Goal: Task Accomplishment & Management: Complete application form

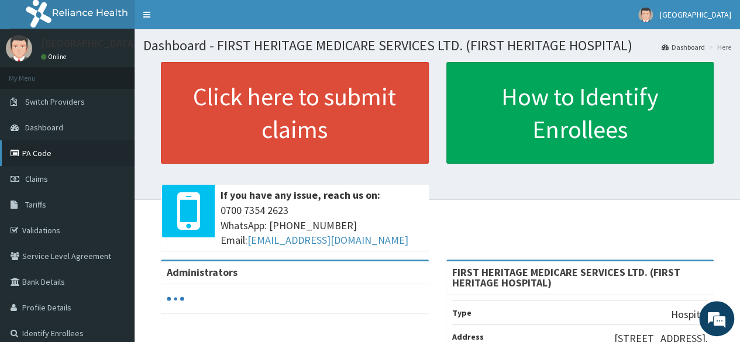
click at [36, 151] on link "PA Code" at bounding box center [67, 153] width 135 height 26
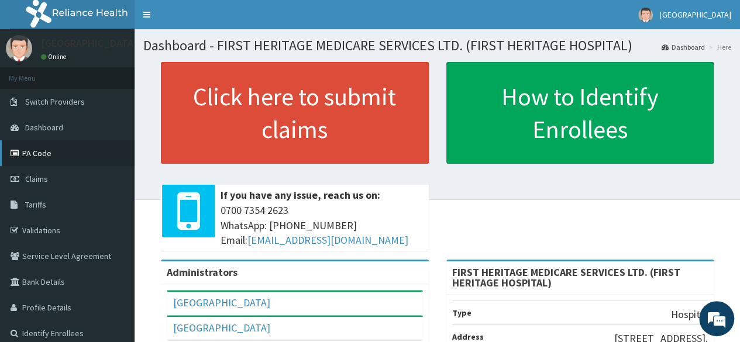
click at [42, 149] on link "PA Code" at bounding box center [67, 153] width 135 height 26
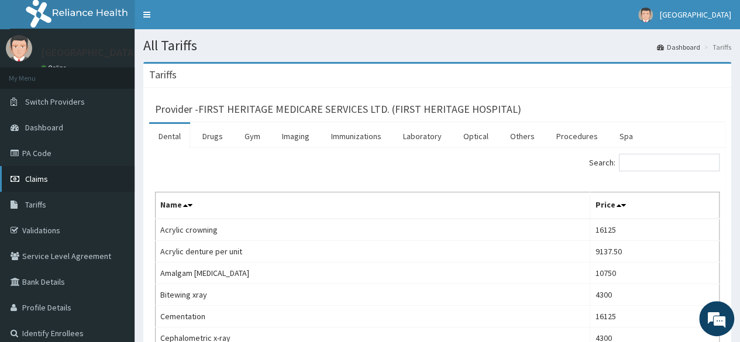
click at [39, 179] on span "Claims" at bounding box center [36, 179] width 23 height 11
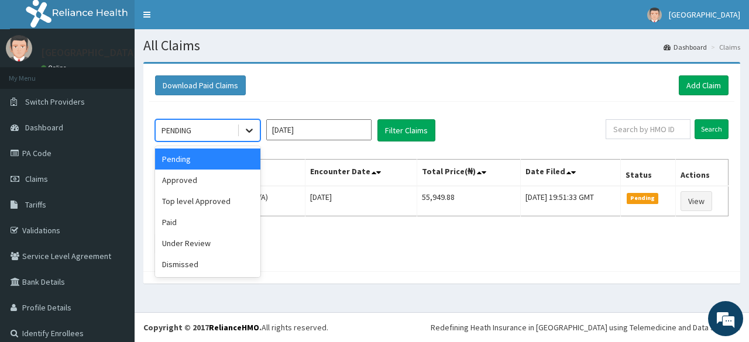
click at [256, 126] on div at bounding box center [249, 130] width 21 height 21
click at [221, 186] on div "Approved" at bounding box center [207, 180] width 105 height 21
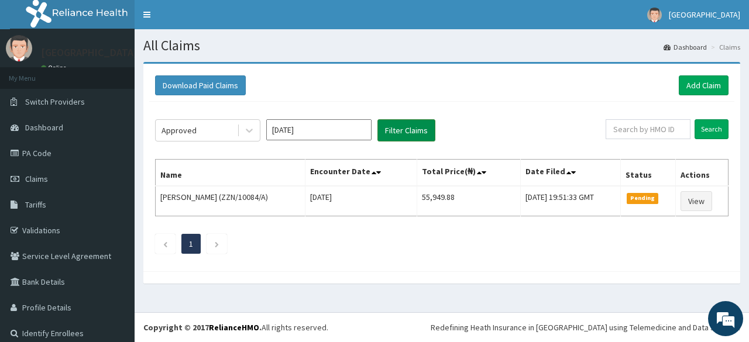
click at [403, 132] on button "Filter Claims" at bounding box center [406, 130] width 58 height 22
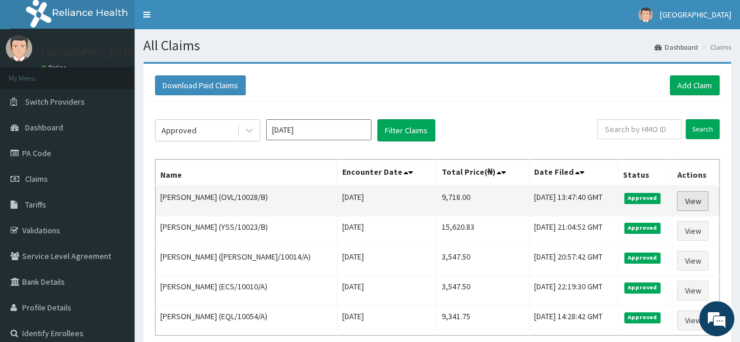
click at [687, 198] on link "View" at bounding box center [693, 201] width 32 height 20
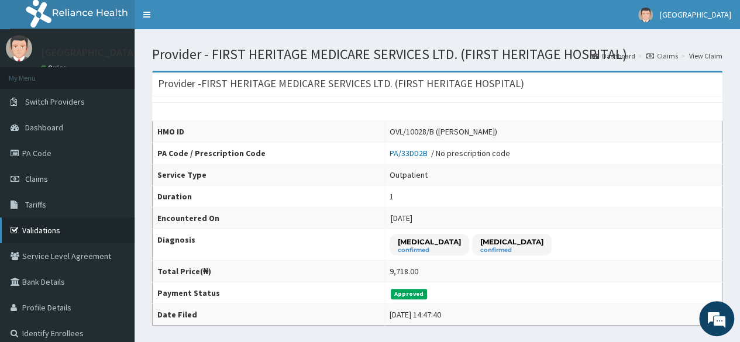
click at [47, 230] on link "Validations" at bounding box center [67, 231] width 135 height 26
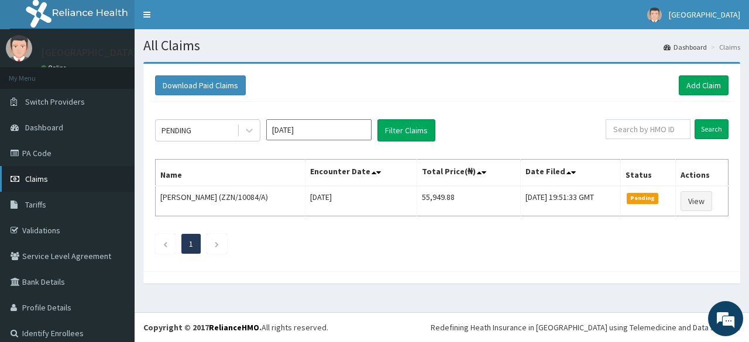
click at [37, 178] on span "Claims" at bounding box center [36, 179] width 23 height 11
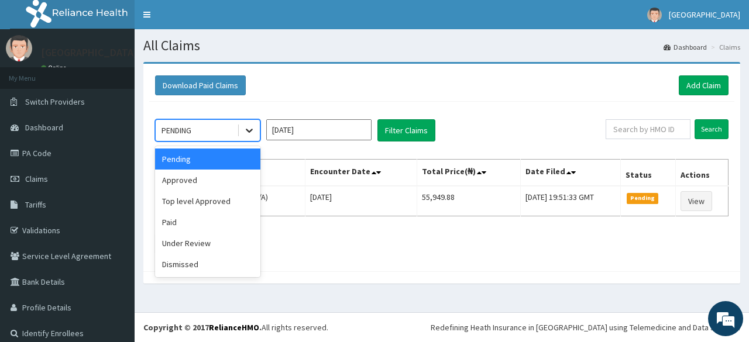
click at [248, 127] on icon at bounding box center [249, 131] width 12 height 12
click at [183, 178] on div "Approved" at bounding box center [207, 180] width 105 height 21
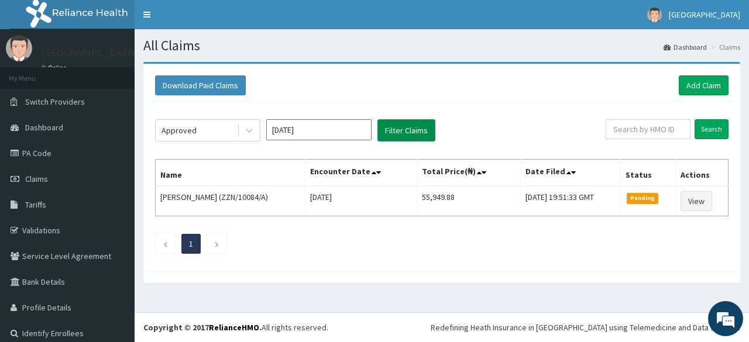
click at [412, 128] on button "Filter Claims" at bounding box center [406, 130] width 58 height 22
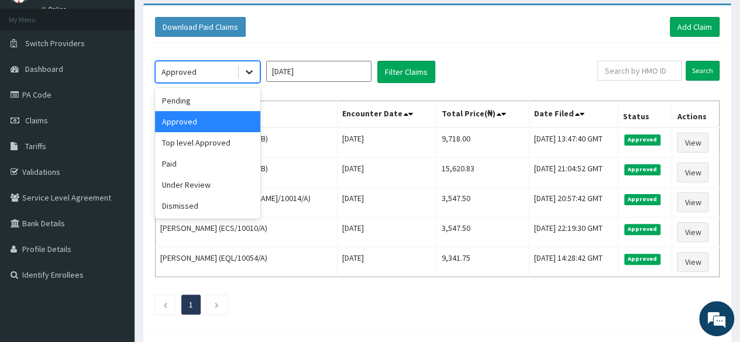
click at [248, 72] on icon at bounding box center [249, 73] width 7 height 4
click at [213, 143] on div "Top level Approved" at bounding box center [207, 142] width 105 height 21
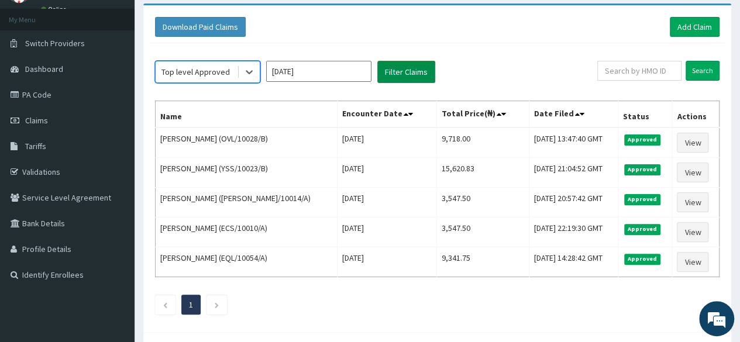
click at [416, 64] on button "Filter Claims" at bounding box center [406, 72] width 58 height 22
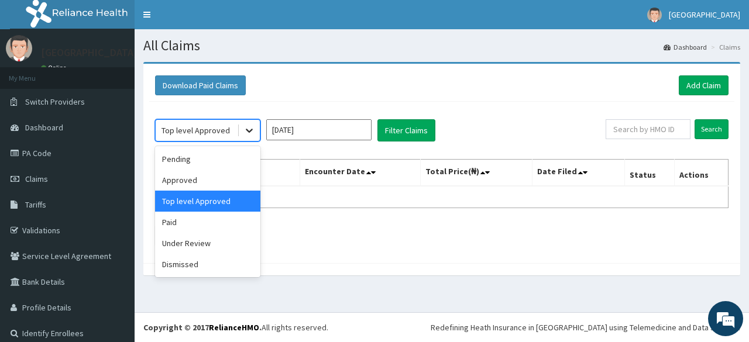
click at [248, 129] on icon at bounding box center [249, 131] width 12 height 12
click at [206, 243] on div "Under Review" at bounding box center [207, 243] width 105 height 21
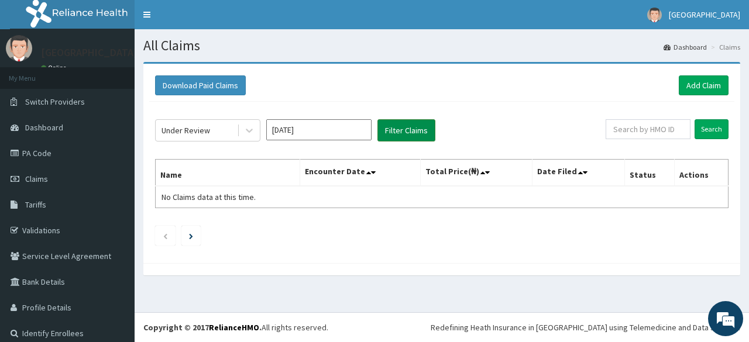
click at [397, 126] on button "Filter Claims" at bounding box center [406, 130] width 58 height 22
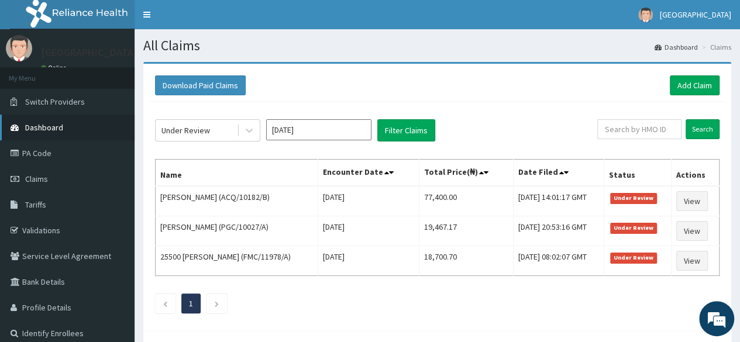
click at [50, 128] on span "Dashboard" at bounding box center [44, 127] width 38 height 11
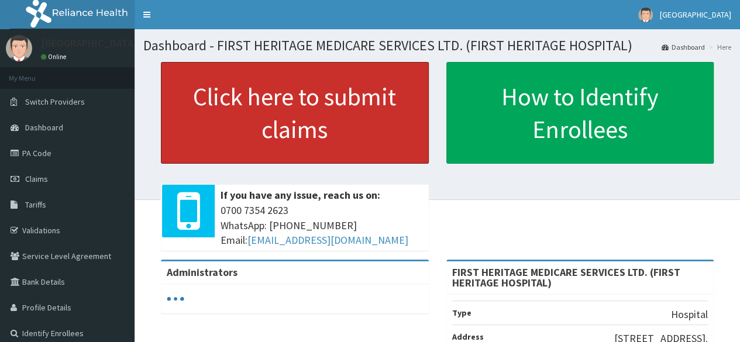
click at [277, 112] on link "Click here to submit claims" at bounding box center [295, 113] width 268 height 102
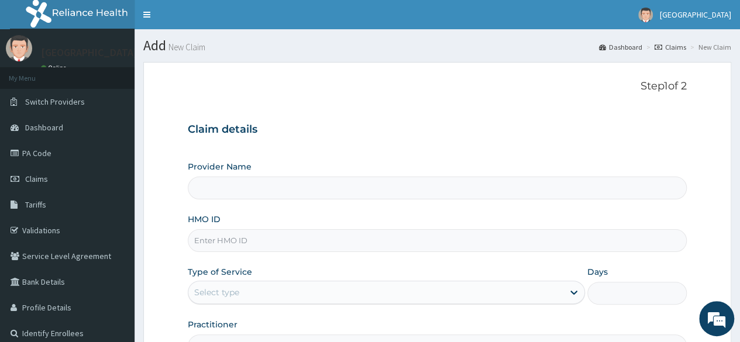
type input "FIRST HERITAGE MEDICARE SERVICES LTD. (FIRST HERITAGE HOSPITAL)"
click at [235, 238] on input "HMO ID" at bounding box center [437, 240] width 499 height 23
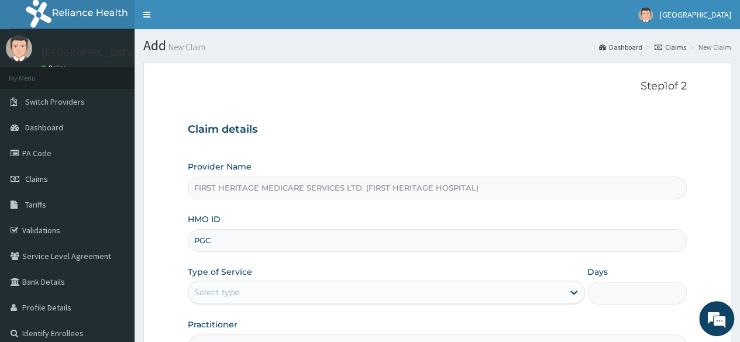
type input "PGC/10027/A"
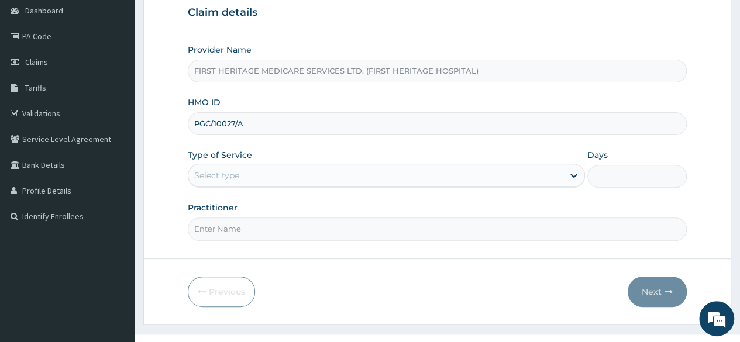
scroll to position [136, 0]
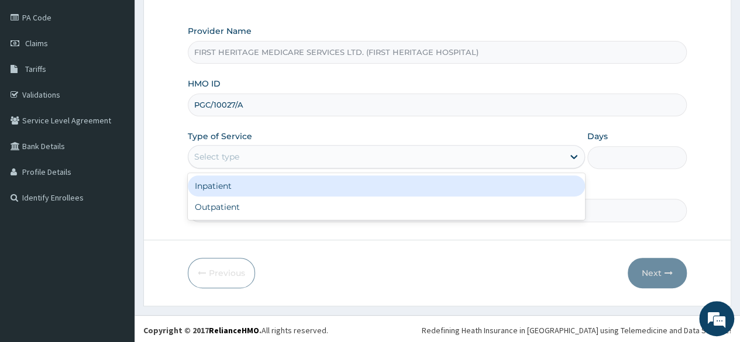
click at [276, 160] on div "Select type" at bounding box center [375, 156] width 375 height 19
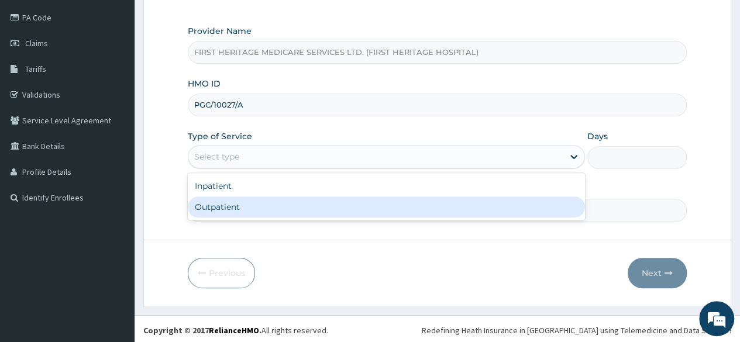
click at [268, 204] on div "Outpatient" at bounding box center [386, 207] width 397 height 21
type input "1"
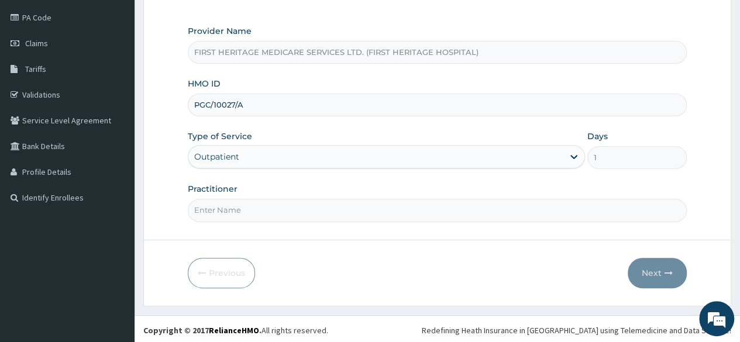
scroll to position [0, 0]
click at [265, 207] on input "Practitioner" at bounding box center [437, 210] width 499 height 23
type input "[PERSON_NAME]"
click at [653, 270] on button "Next" at bounding box center [657, 273] width 59 height 30
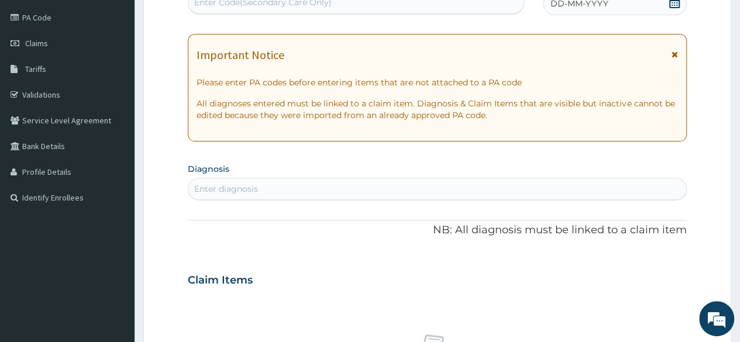
scroll to position [77, 0]
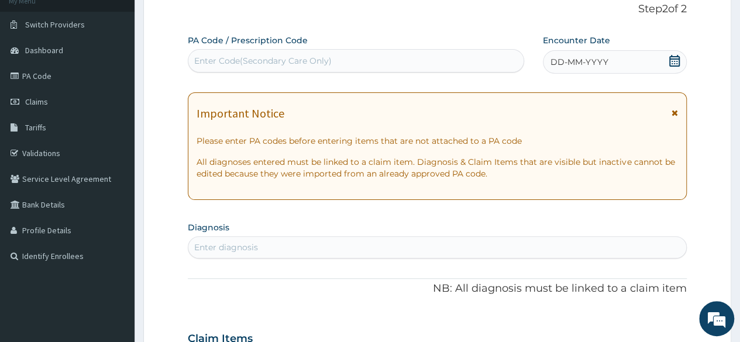
click at [674, 63] on icon at bounding box center [674, 61] width 11 height 12
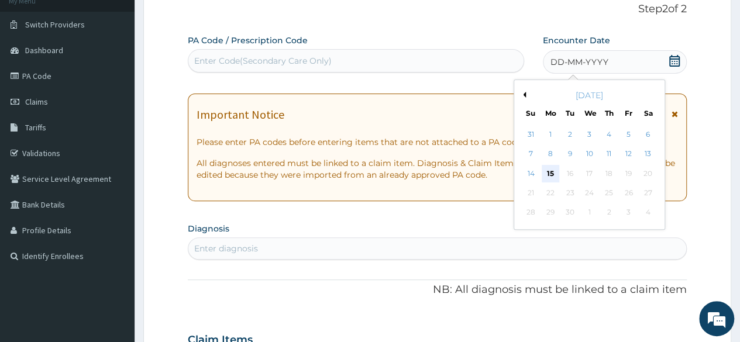
click at [549, 170] on div "15" at bounding box center [551, 174] width 18 height 18
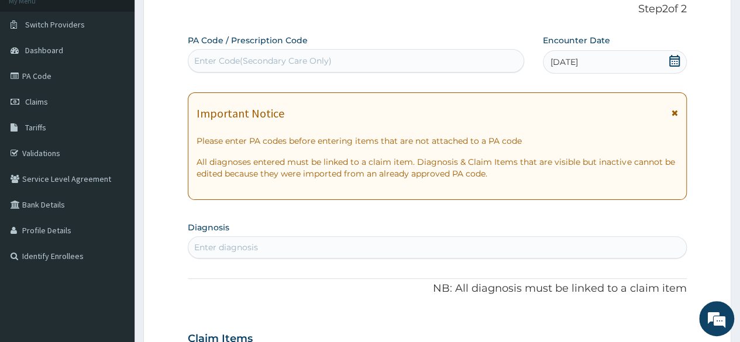
scroll to position [136, 0]
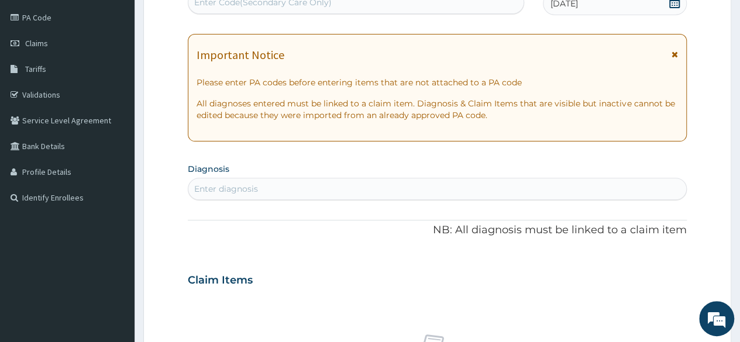
click at [212, 186] on div "Enter diagnosis" at bounding box center [226, 189] width 64 height 12
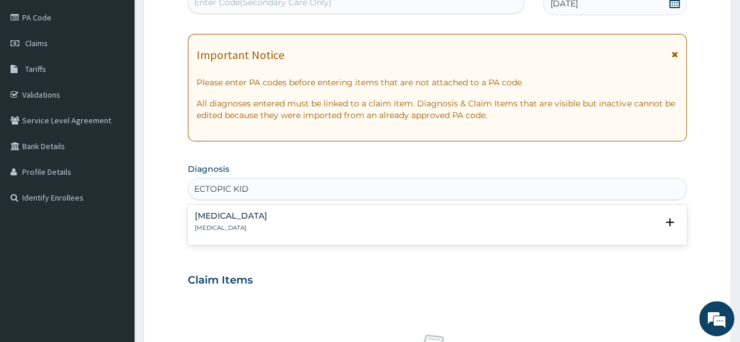
type input "ECTOPIC KIDN"
click at [215, 222] on div "Ectopic kidney Ectopic kidney" at bounding box center [231, 222] width 73 height 20
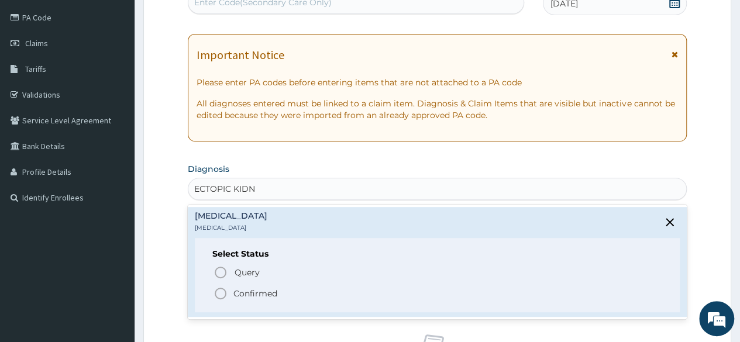
click at [244, 289] on p "Confirmed" at bounding box center [256, 294] width 44 height 12
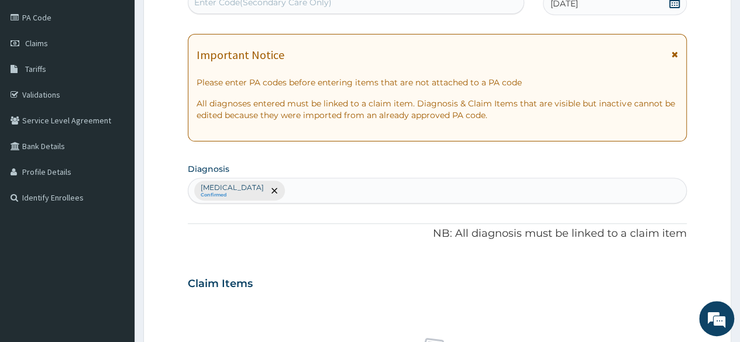
click at [281, 188] on div "Ectopic kidney Confirmed" at bounding box center [437, 190] width 498 height 25
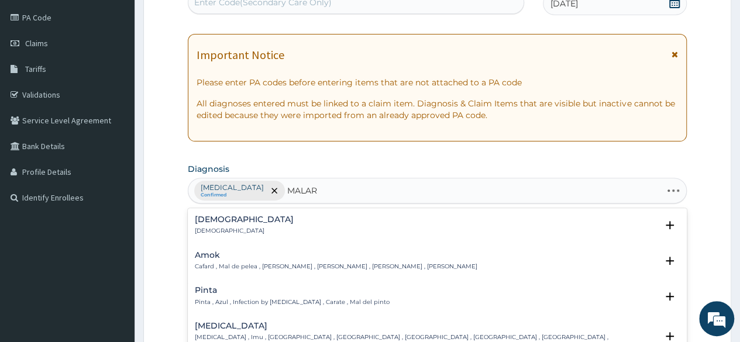
type input "MALARI"
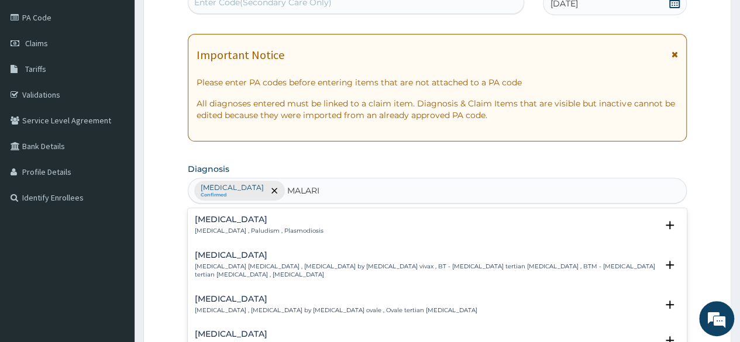
click at [209, 224] on div "Malaria Malaria , Paludism , Plasmodiosis" at bounding box center [259, 225] width 129 height 20
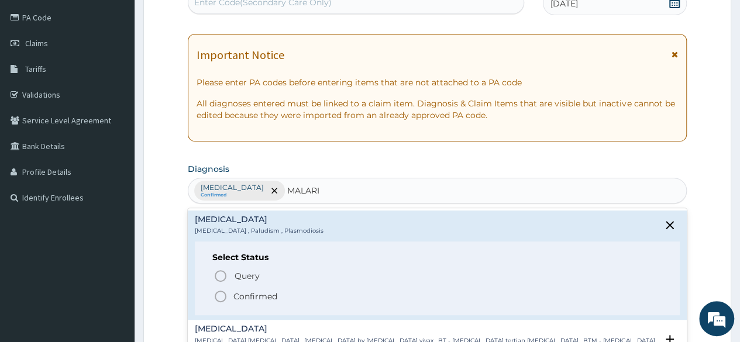
click at [246, 292] on p "Confirmed" at bounding box center [256, 297] width 44 height 12
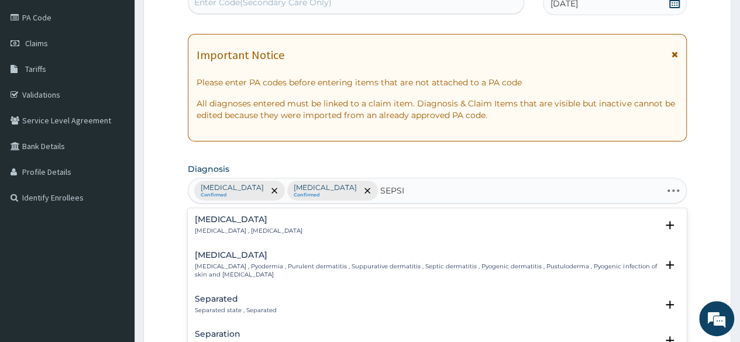
type input "SEPSIS"
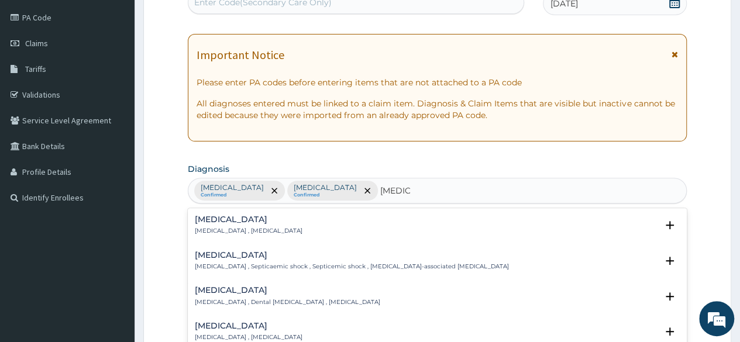
click at [204, 219] on h4 "Sepsis" at bounding box center [249, 219] width 108 height 9
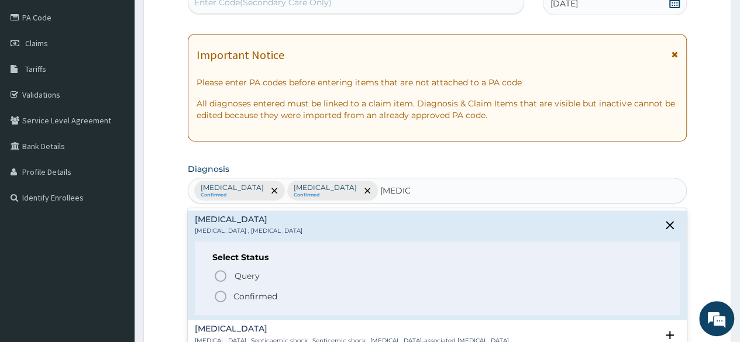
click at [248, 296] on p "Confirmed" at bounding box center [256, 297] width 44 height 12
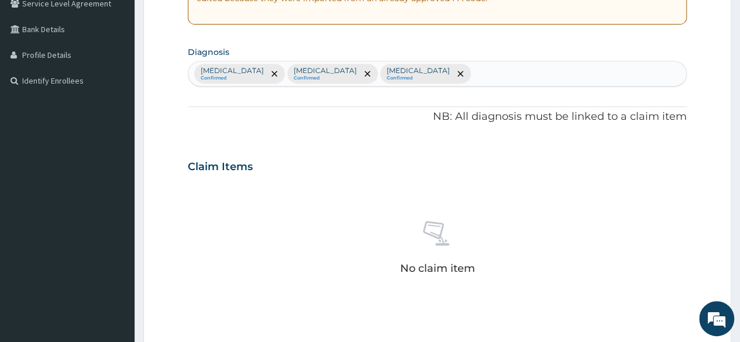
scroll to position [370, 0]
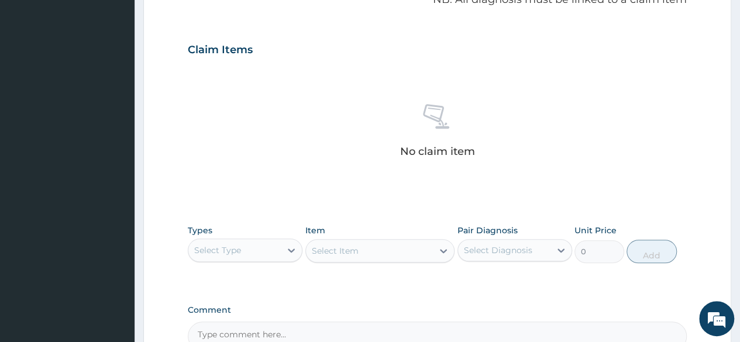
click at [253, 253] on div "Select Type" at bounding box center [234, 250] width 92 height 19
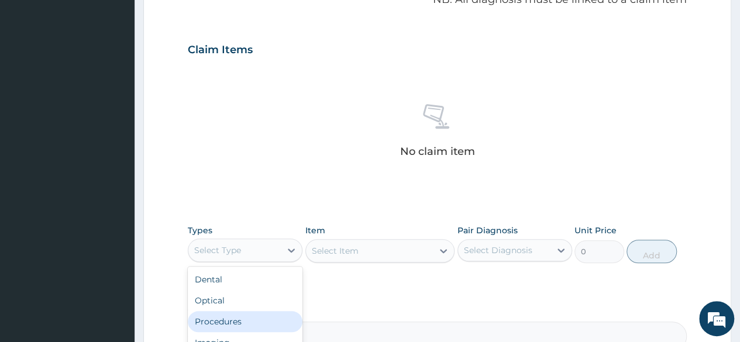
click at [253, 314] on div "Procedures" at bounding box center [245, 321] width 115 height 21
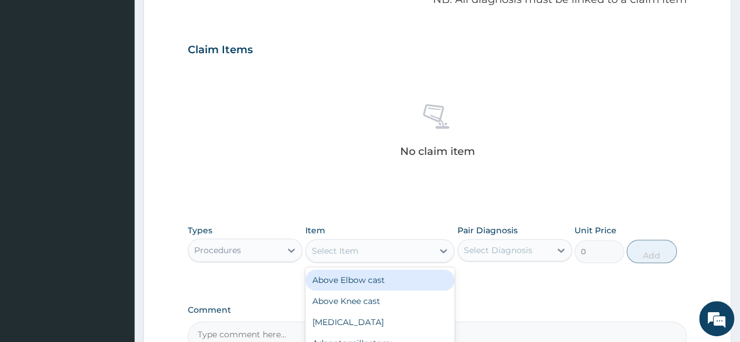
click at [346, 247] on div "Select Item" at bounding box center [335, 251] width 47 height 12
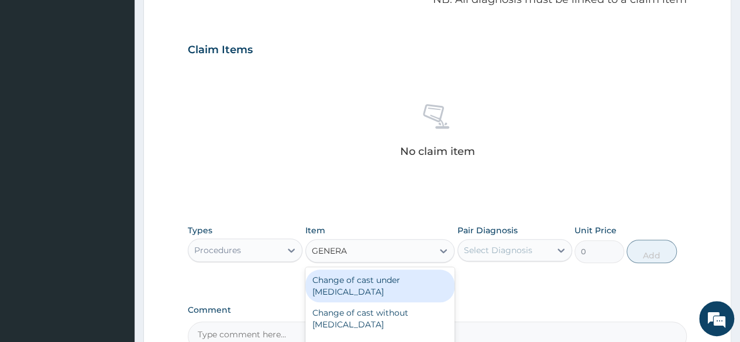
type input "GENERAL"
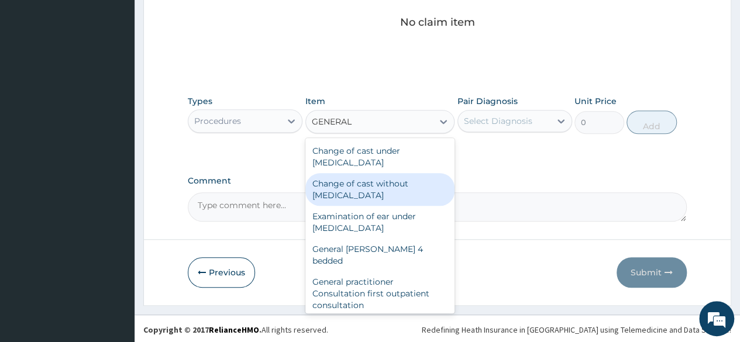
scroll to position [59, 0]
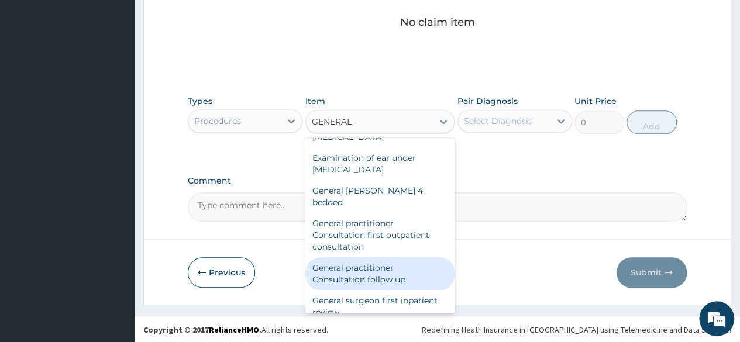
click at [378, 257] on div "General practitioner Consultation follow up" at bounding box center [380, 273] width 150 height 33
type input "2365"
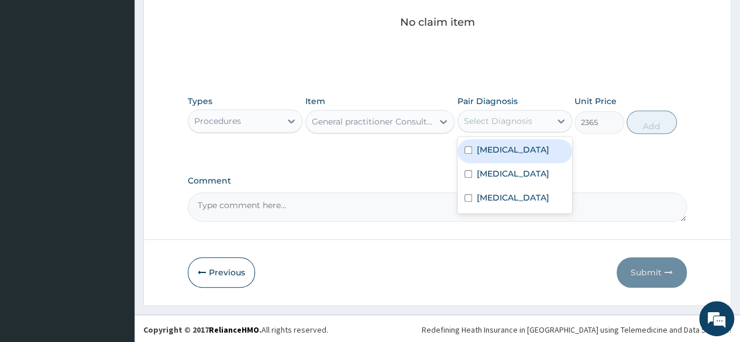
click at [501, 122] on div "Select Diagnosis" at bounding box center [498, 121] width 68 height 12
click at [497, 153] on label "Ectopic kidney" at bounding box center [513, 150] width 73 height 12
checkbox input "true"
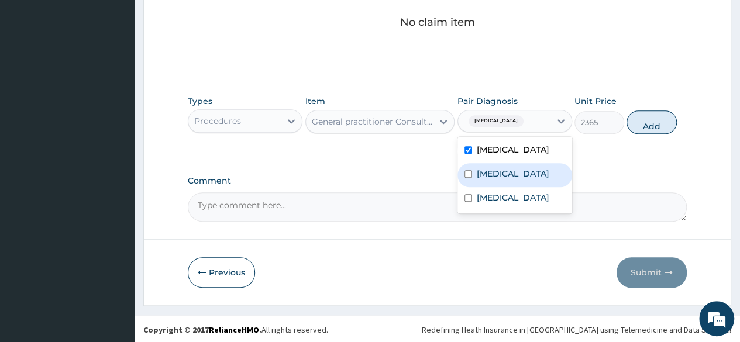
click at [500, 171] on label "Malaria" at bounding box center [513, 174] width 73 height 12
checkbox input "true"
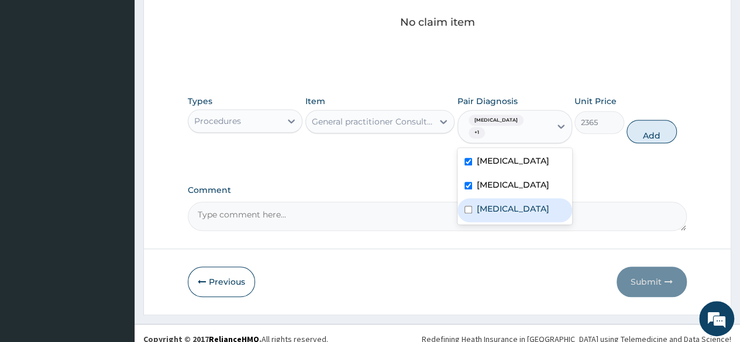
click at [498, 203] on label "Sepsis" at bounding box center [513, 209] width 73 height 12
checkbox input "true"
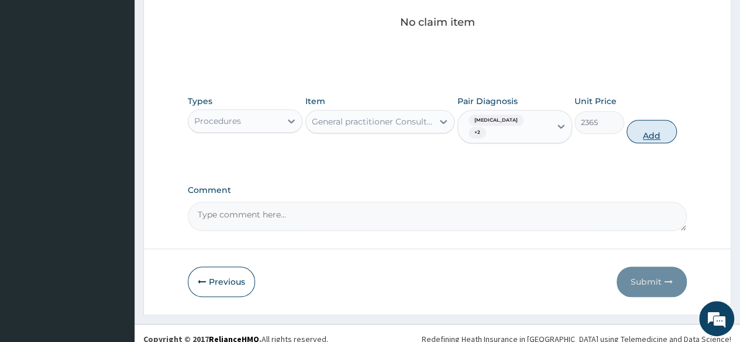
click at [649, 125] on button "Add" at bounding box center [652, 131] width 50 height 23
type input "0"
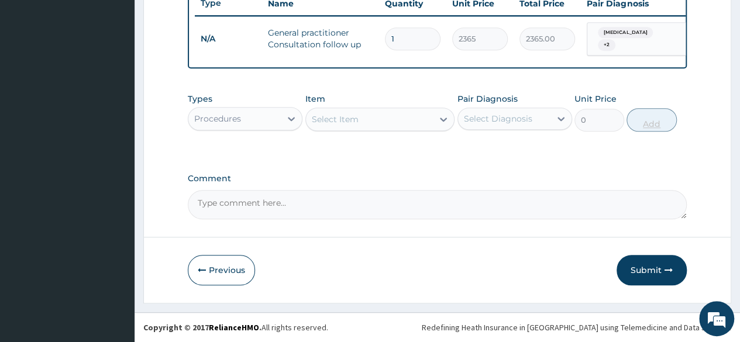
scroll to position [453, 0]
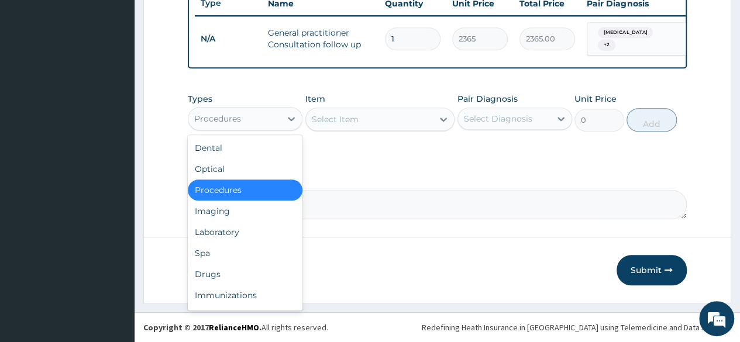
click at [257, 121] on div "Procedures" at bounding box center [234, 118] width 92 height 19
click at [236, 269] on div "Drugs" at bounding box center [245, 274] width 115 height 21
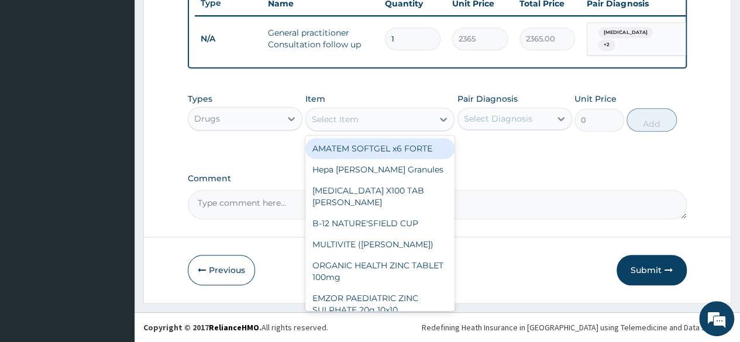
click at [348, 120] on div "Select Item" at bounding box center [335, 120] width 47 height 12
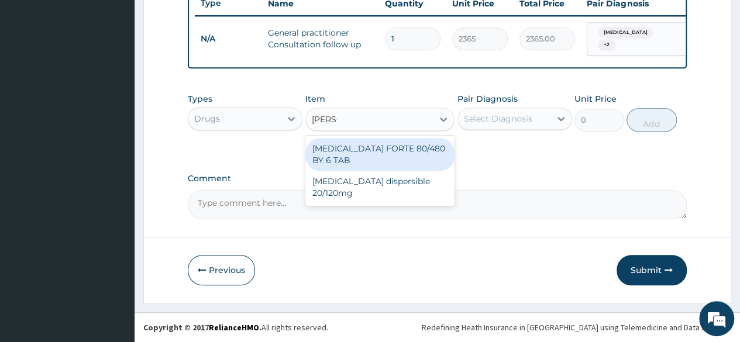
type input "COART"
click at [343, 156] on div "COARTEM FORTE 80/480 BY 6 TAB" at bounding box center [380, 154] width 150 height 33
type input "449.35"
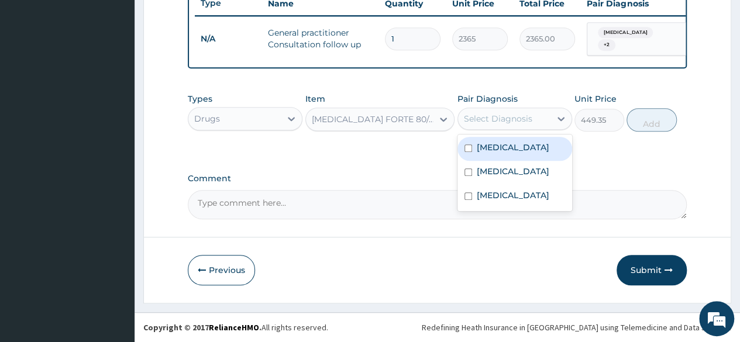
click at [529, 122] on div "Select Diagnosis" at bounding box center [498, 119] width 68 height 12
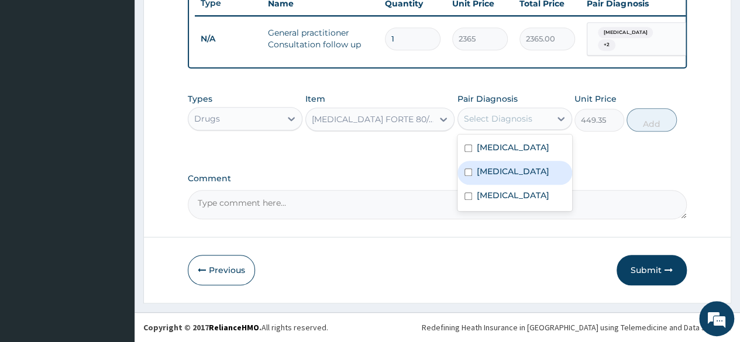
click at [497, 169] on label "Malaria" at bounding box center [513, 172] width 73 height 12
checkbox input "true"
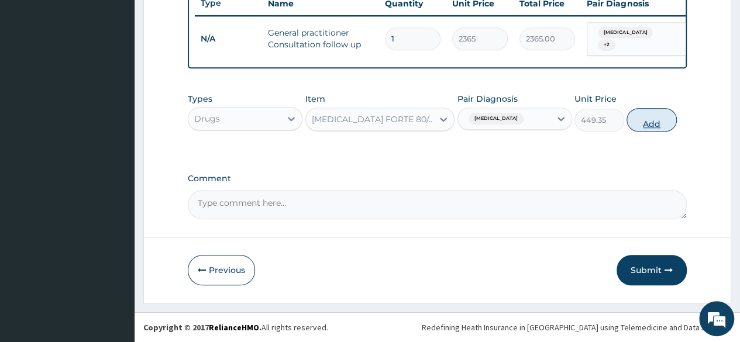
click at [660, 120] on button "Add" at bounding box center [652, 119] width 50 height 23
type input "0"
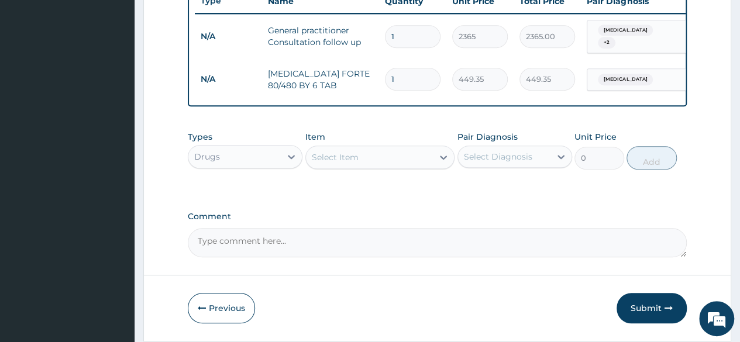
type input "0.00"
type input "6"
type input "2696.10"
type input "6"
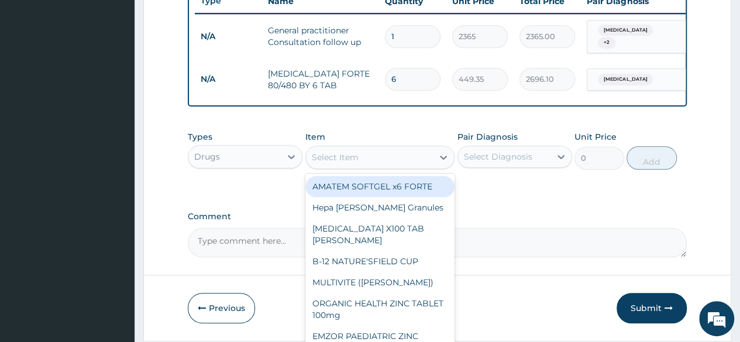
click at [338, 163] on div "Select Item" at bounding box center [335, 158] width 47 height 12
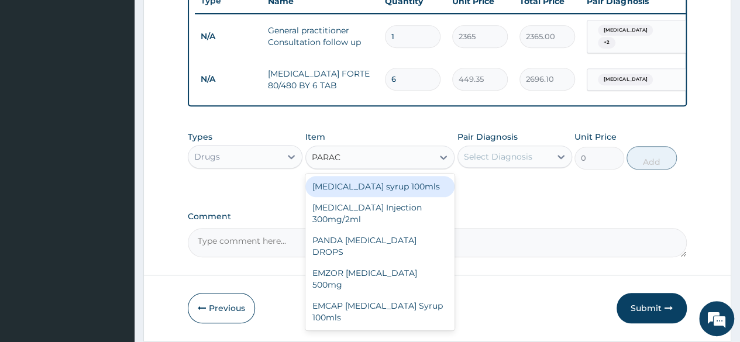
type input "PARACE"
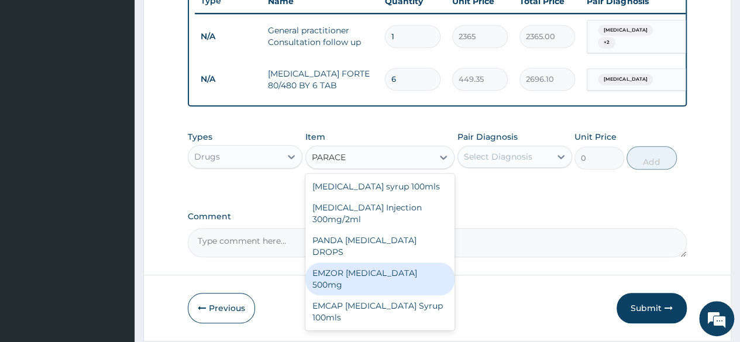
click at [371, 263] on div "EMZOR PARACETAMOL 500mg" at bounding box center [380, 279] width 150 height 33
type input "23.65"
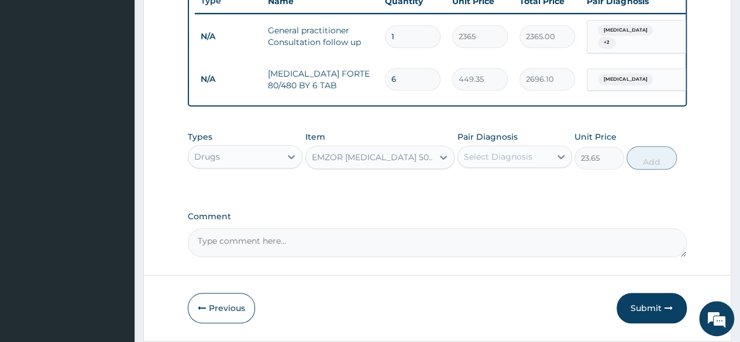
click at [506, 163] on div "Select Diagnosis" at bounding box center [498, 157] width 68 height 12
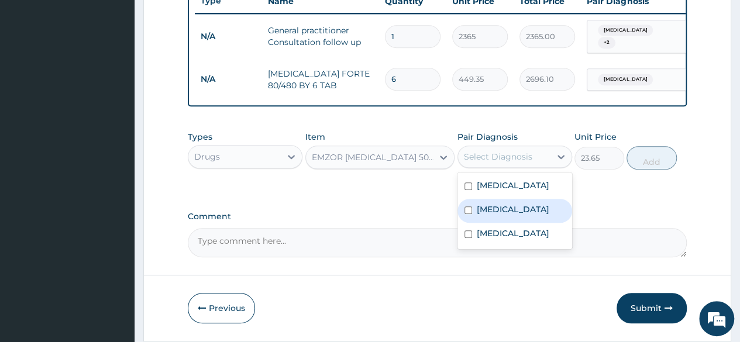
drag, startPoint x: 490, startPoint y: 215, endPoint x: 523, endPoint y: 204, distance: 34.8
click at [490, 215] on label "Malaria" at bounding box center [513, 210] width 73 height 12
checkbox input "true"
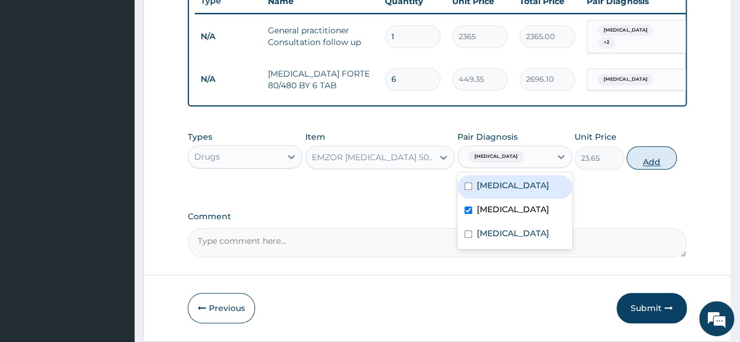
click at [653, 166] on button "Add" at bounding box center [652, 157] width 50 height 23
type input "0"
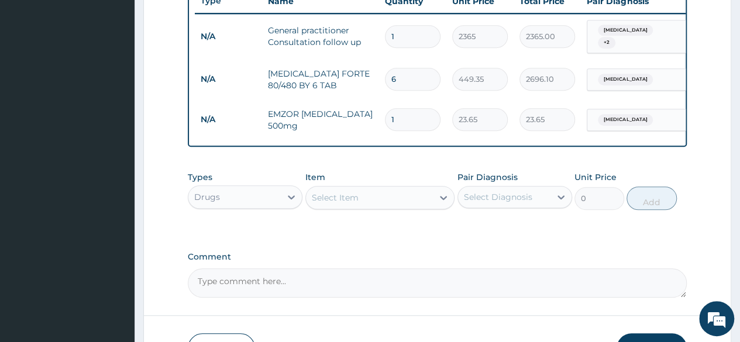
type input "18"
type input "425.70"
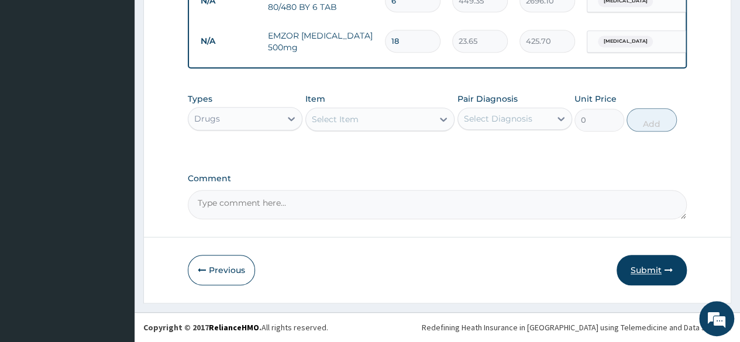
type input "18"
click at [648, 270] on button "Submit" at bounding box center [652, 270] width 70 height 30
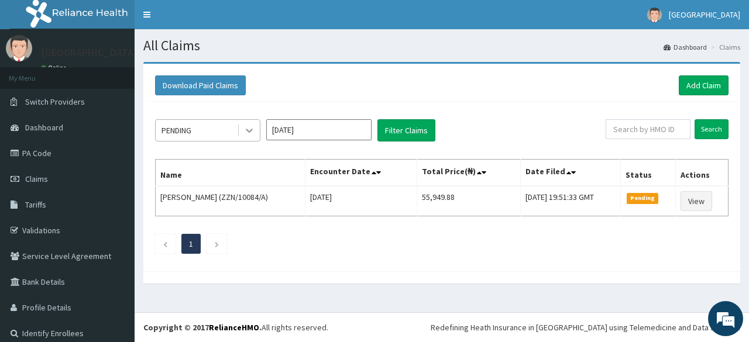
click at [249, 131] on icon at bounding box center [249, 131] width 12 height 12
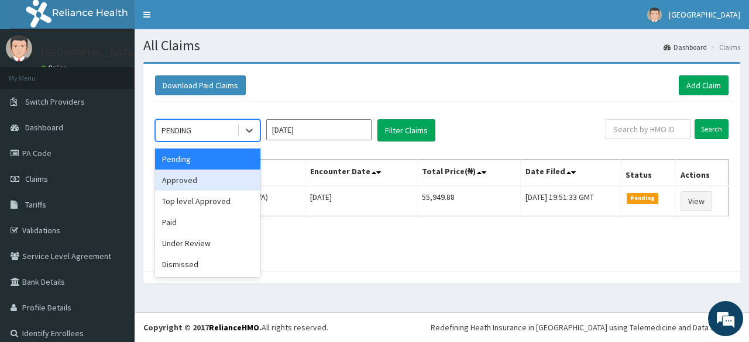
click at [218, 173] on div "Approved" at bounding box center [207, 180] width 105 height 21
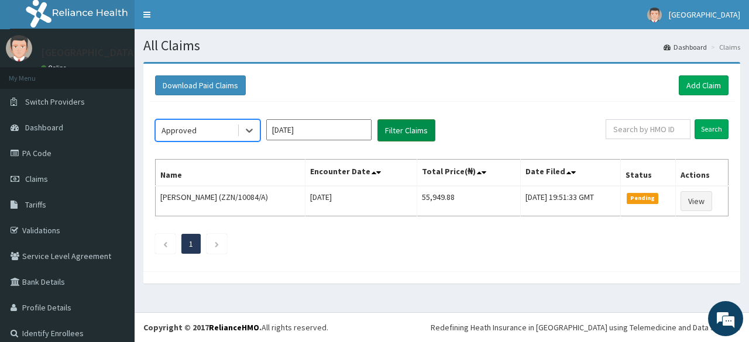
click at [403, 127] on button "Filter Claims" at bounding box center [406, 130] width 58 height 22
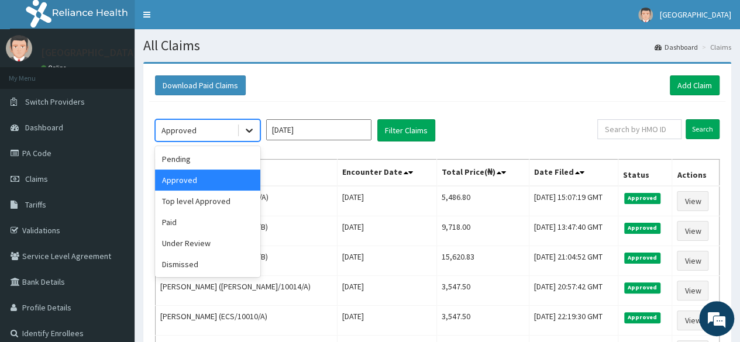
click at [248, 128] on icon at bounding box center [249, 131] width 12 height 12
click at [227, 163] on div "Pending" at bounding box center [207, 159] width 105 height 21
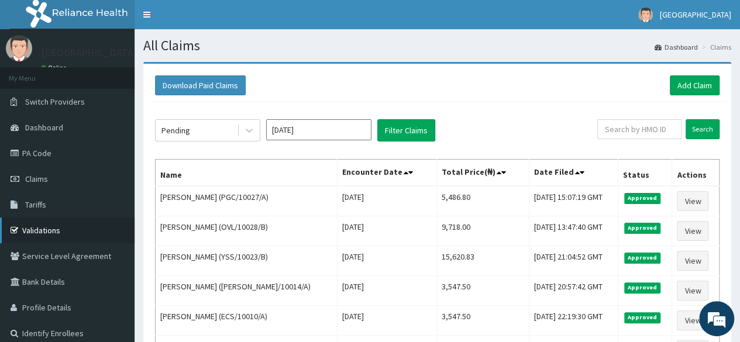
click at [50, 230] on link "Validations" at bounding box center [67, 231] width 135 height 26
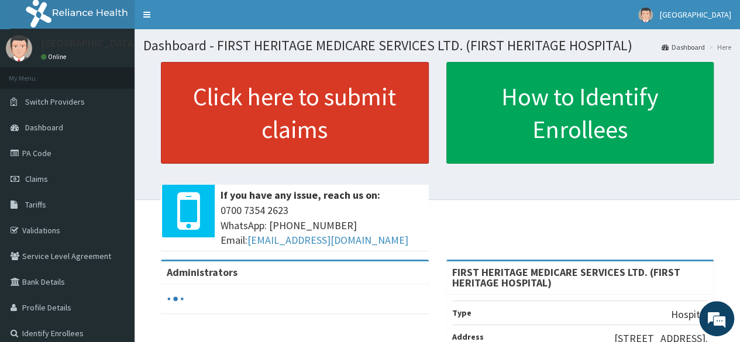
click at [292, 104] on link "Click here to submit claims" at bounding box center [295, 113] width 268 height 102
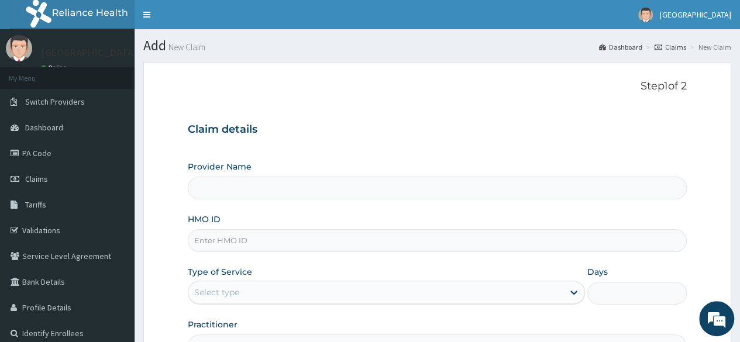
type input "FIRST HERITAGE MEDICARE SERVICES LTD. (FIRST HERITAGE HOSPITAL)"
click at [221, 239] on input "HMO ID" at bounding box center [437, 240] width 499 height 23
type input "FCR/10073/C"
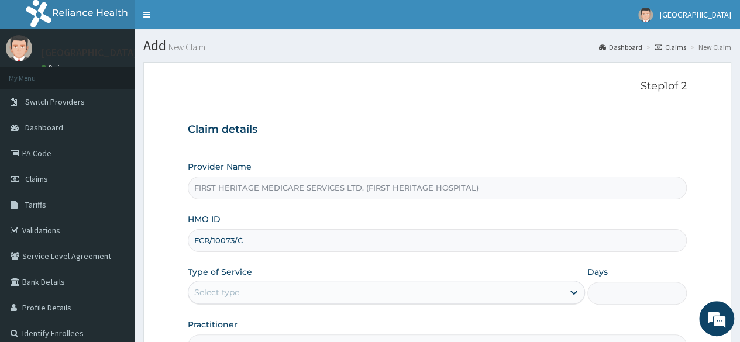
scroll to position [136, 0]
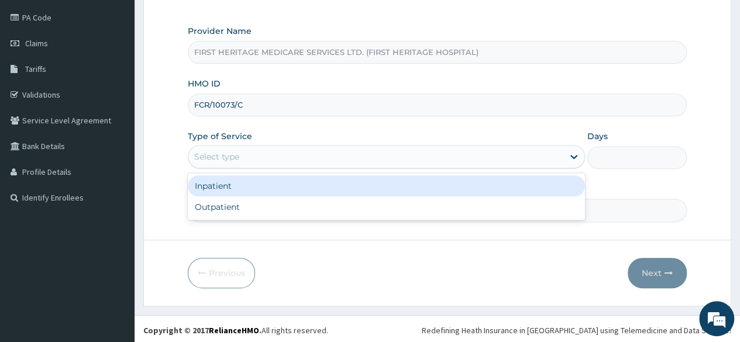
click at [265, 153] on div "Select type" at bounding box center [375, 156] width 375 height 19
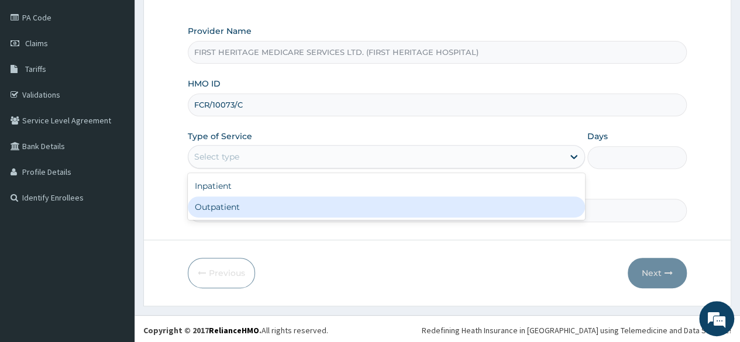
click at [263, 204] on div "Outpatient" at bounding box center [386, 207] width 397 height 21
type input "1"
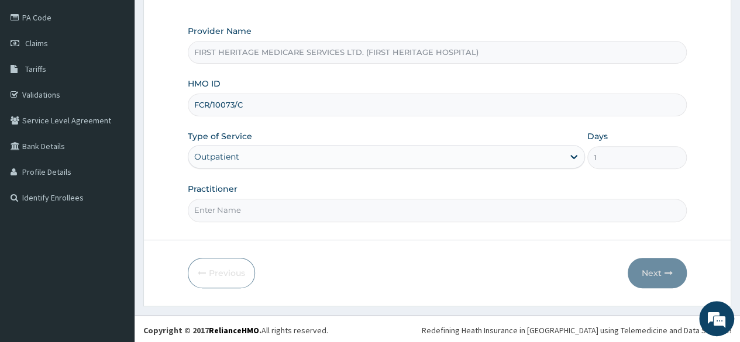
click at [264, 206] on input "Practitioner" at bounding box center [437, 210] width 499 height 23
type input "[PERSON_NAME]"
click at [649, 271] on button "Next" at bounding box center [657, 273] width 59 height 30
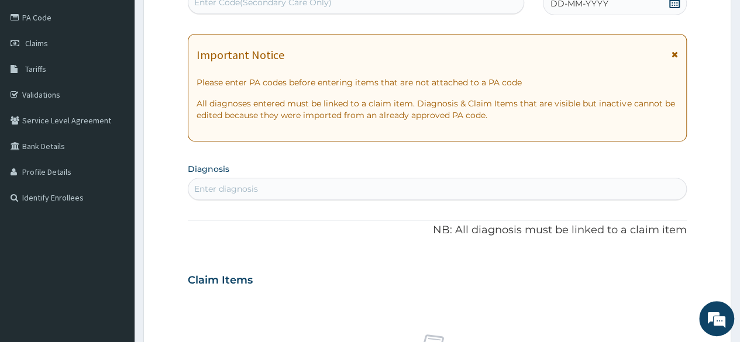
click at [672, 2] on icon at bounding box center [674, 2] width 11 height 12
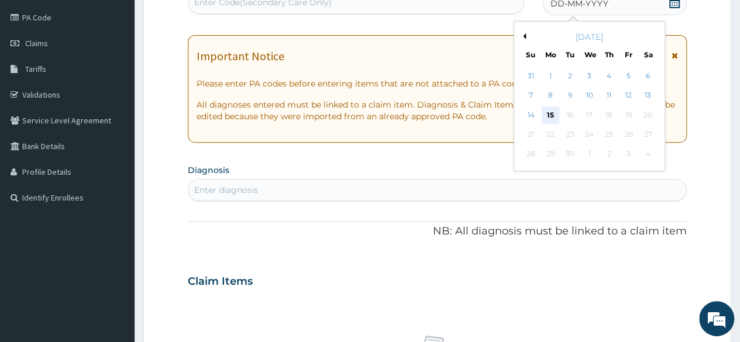
click at [548, 112] on div "15" at bounding box center [551, 116] width 18 height 18
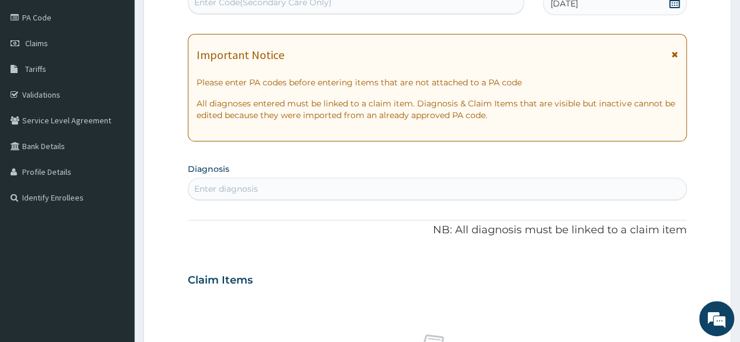
click at [232, 186] on div "Enter diagnosis" at bounding box center [226, 189] width 64 height 12
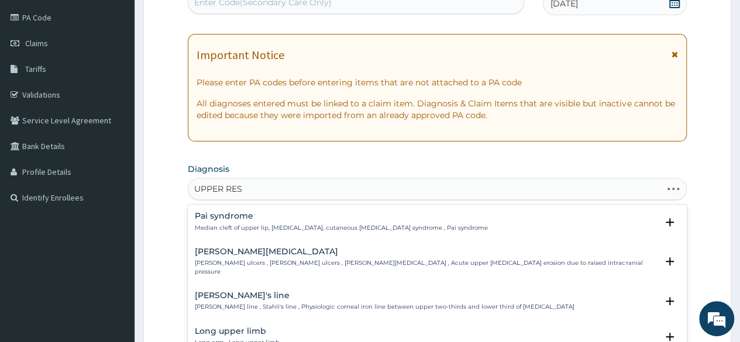
type input "UPPER RESP"
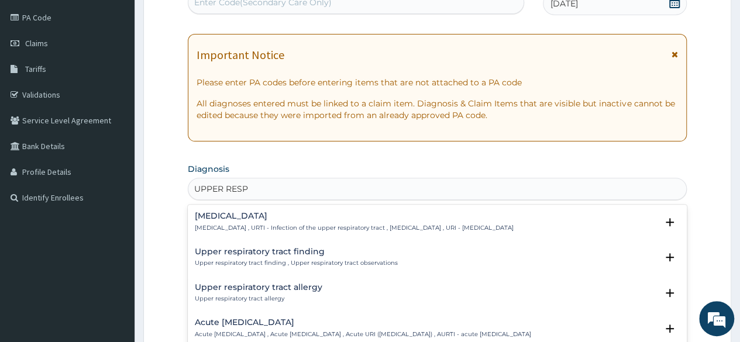
click at [239, 329] on div "Acute upper respiratory infection Acute upper respiratory infection , Acute upp…" at bounding box center [363, 328] width 336 height 20
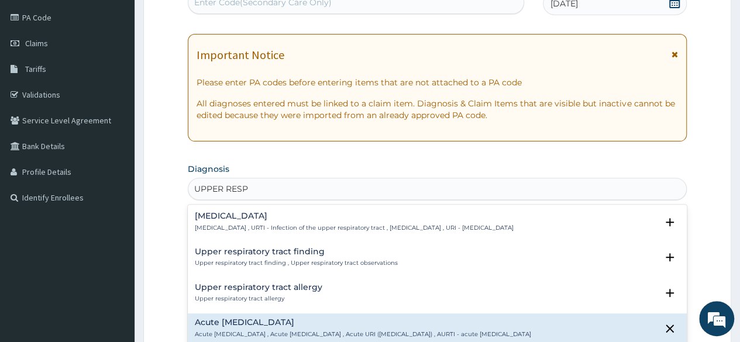
scroll to position [117, 0]
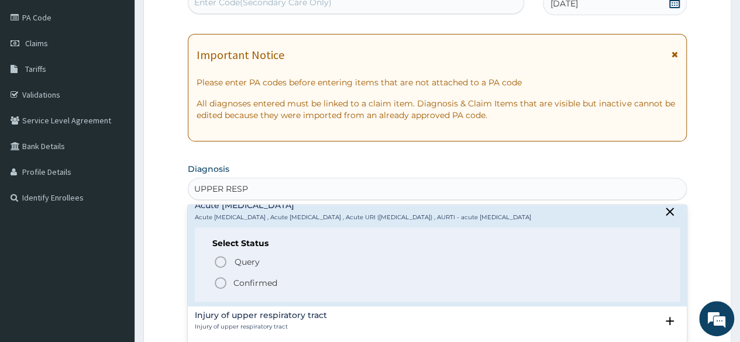
click at [246, 289] on p "Confirmed" at bounding box center [256, 283] width 44 height 12
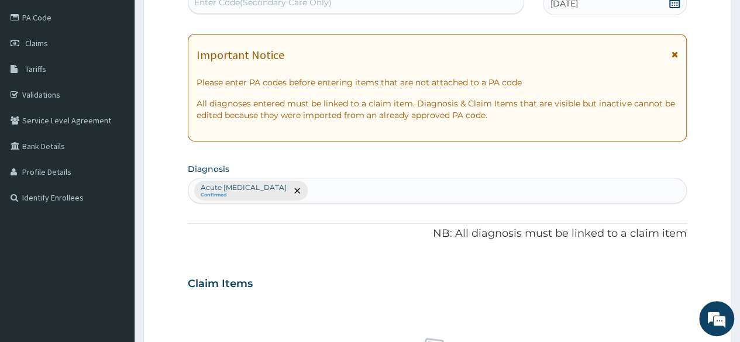
click at [346, 184] on div "Acute upper respiratory infection Confirmed" at bounding box center [437, 190] width 498 height 25
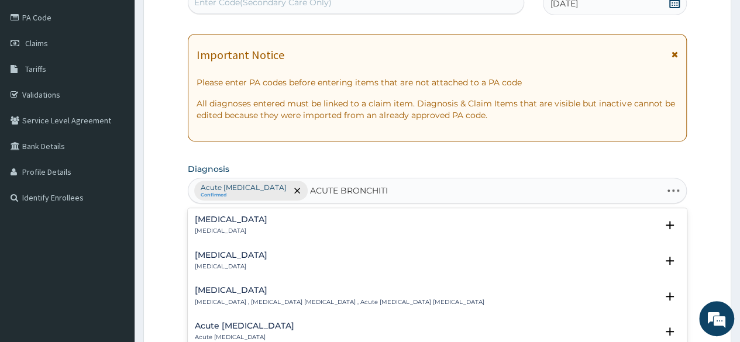
type input "ACUTE BRONCHITIS"
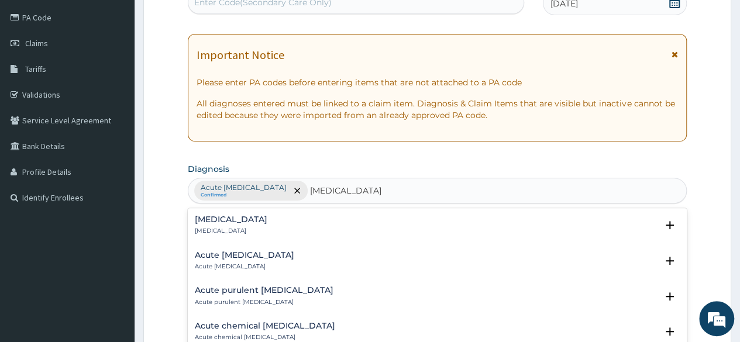
click at [231, 222] on h4 "Acute bronchitis" at bounding box center [231, 219] width 73 height 9
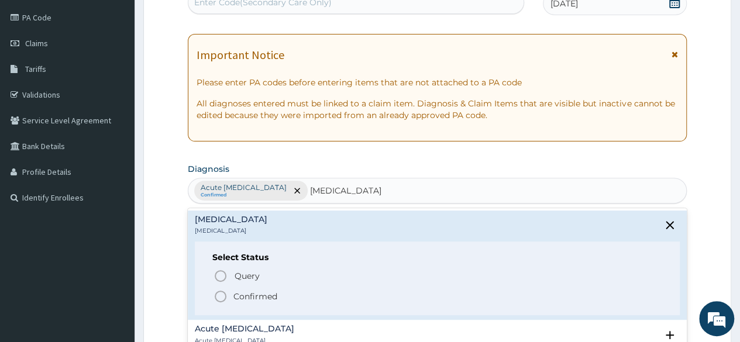
click at [245, 293] on p "Confirmed" at bounding box center [256, 297] width 44 height 12
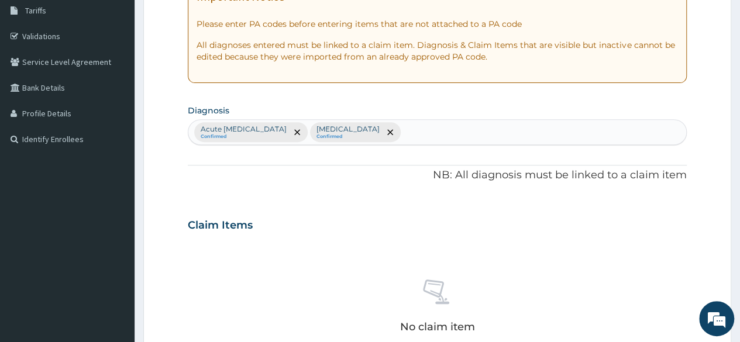
scroll to position [136, 0]
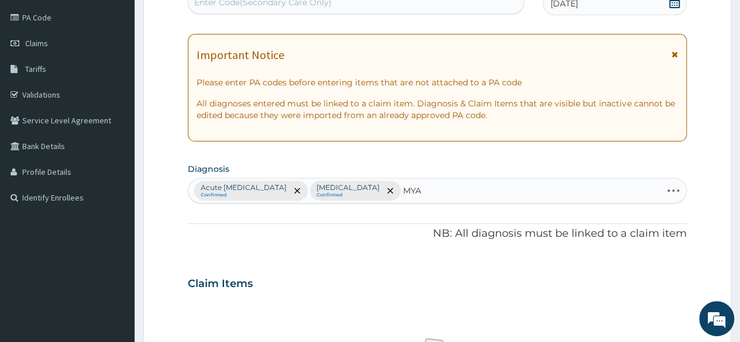
type input "MYAL"
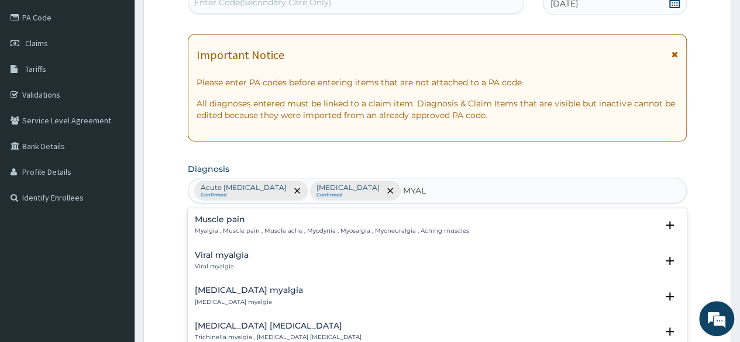
click at [219, 219] on h4 "Muscle pain" at bounding box center [332, 219] width 274 height 9
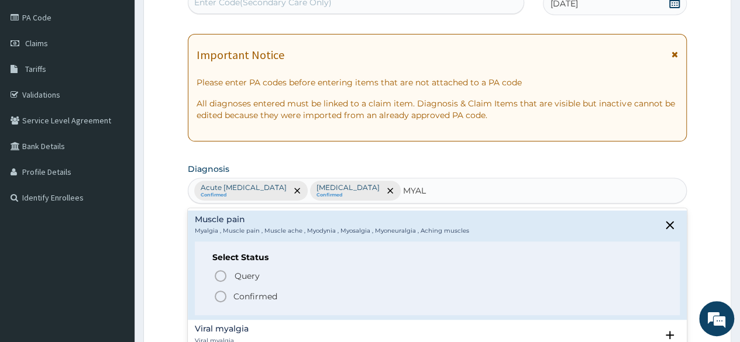
click at [239, 291] on p "Confirmed" at bounding box center [256, 297] width 44 height 12
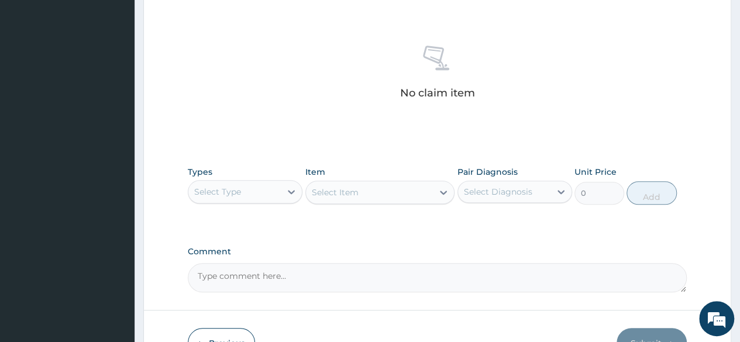
scroll to position [487, 0]
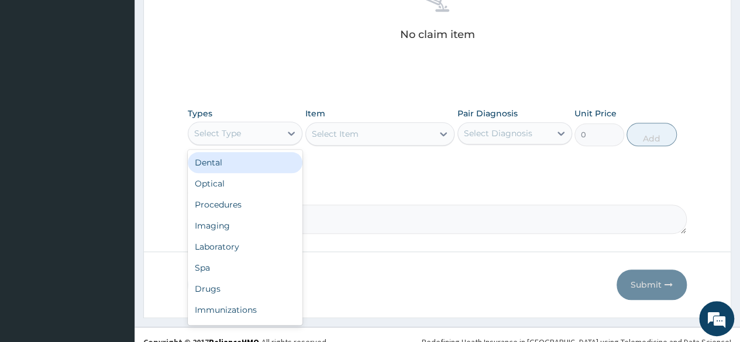
click at [245, 131] on div "Select Type" at bounding box center [234, 133] width 92 height 19
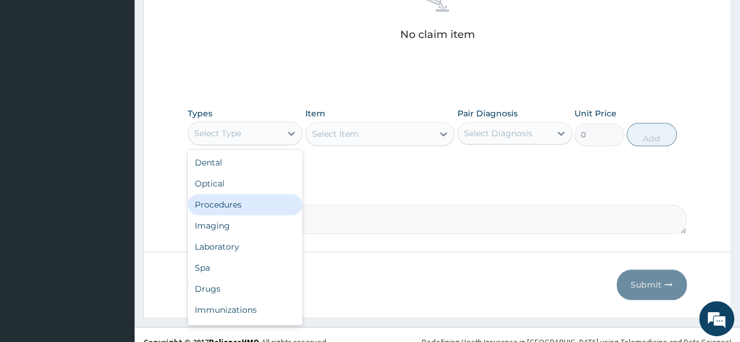
click at [246, 206] on div "Procedures" at bounding box center [245, 204] width 115 height 21
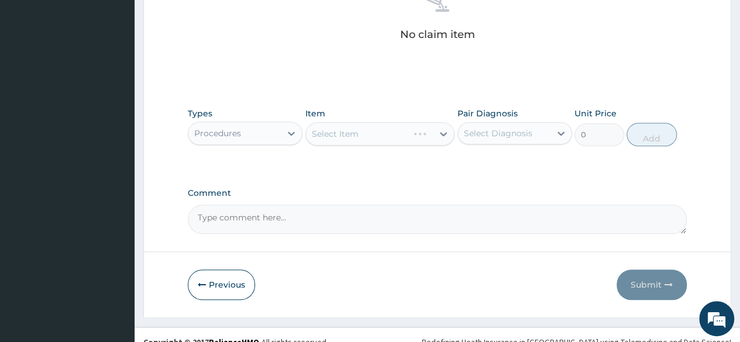
click at [344, 136] on div "Select Item" at bounding box center [380, 133] width 150 height 23
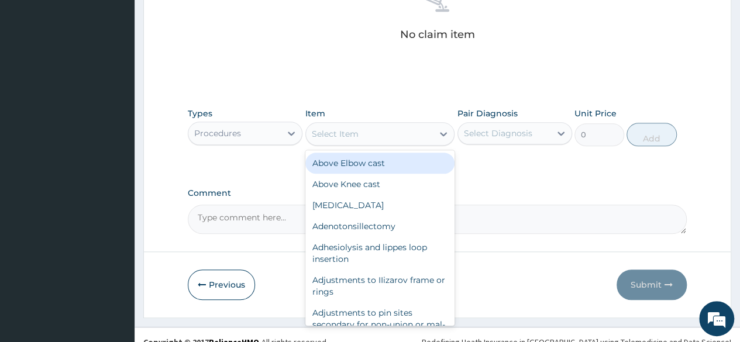
click at [343, 136] on div "Select Item" at bounding box center [335, 134] width 47 height 12
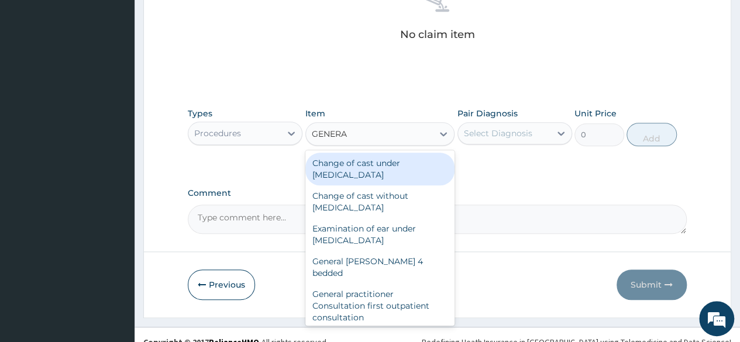
type input "GENERAL"
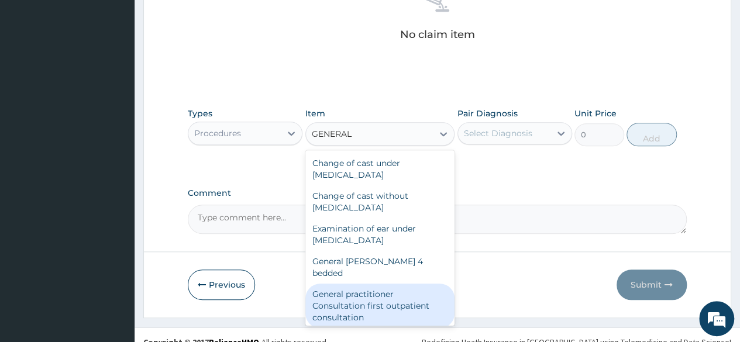
drag, startPoint x: 343, startPoint y: 289, endPoint x: 357, endPoint y: 264, distance: 28.8
click at [344, 287] on div "General practitioner Consultation first outpatient consultation" at bounding box center [380, 306] width 150 height 44
type input "3547.5"
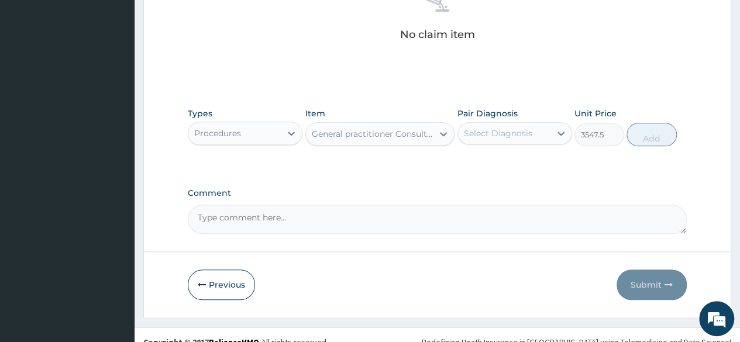
click at [488, 134] on div "Select Diagnosis" at bounding box center [498, 134] width 68 height 12
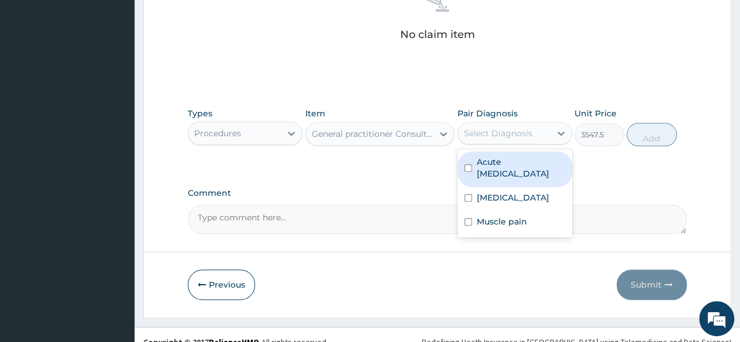
click at [486, 162] on label "Acute upper respiratory infection" at bounding box center [521, 167] width 88 height 23
checkbox input "true"
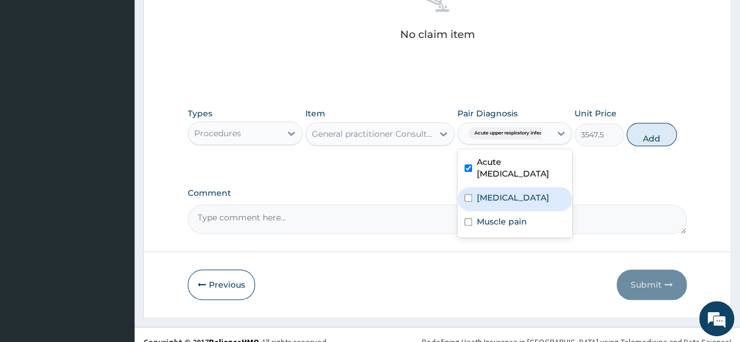
click at [491, 192] on label "Acute bronchitis" at bounding box center [513, 198] width 73 height 12
checkbox input "true"
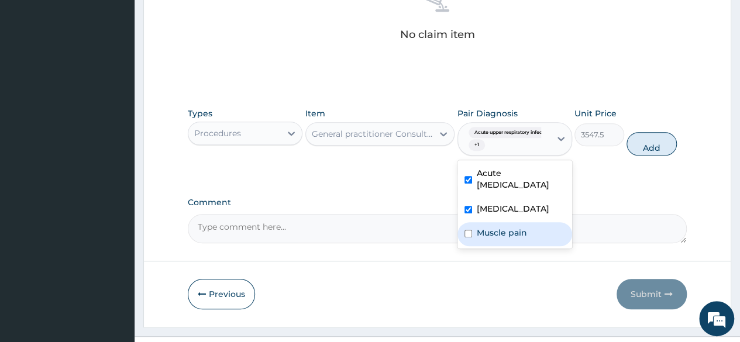
click at [494, 227] on label "Muscle pain" at bounding box center [502, 233] width 50 height 12
checkbox input "true"
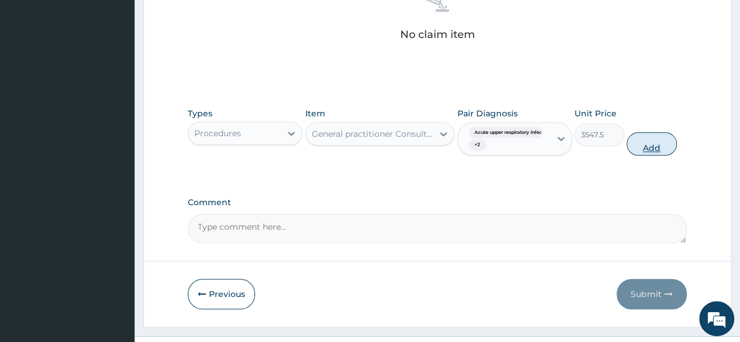
click at [654, 146] on button "Add" at bounding box center [652, 143] width 50 height 23
type input "0"
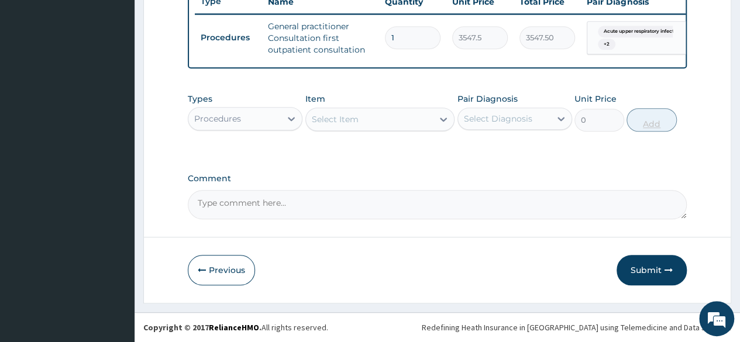
scroll to position [459, 0]
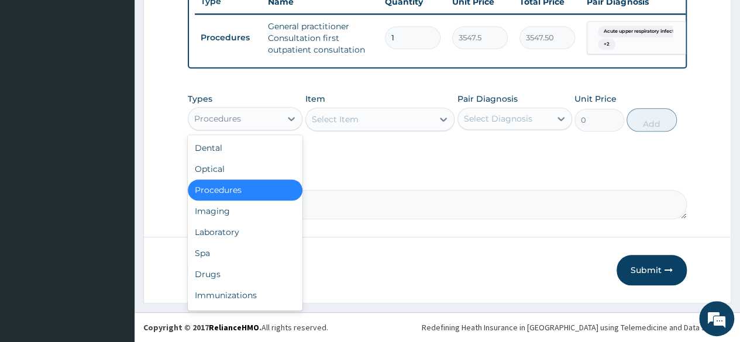
click at [272, 122] on div "Procedures" at bounding box center [234, 118] width 92 height 19
click at [240, 271] on div "Drugs" at bounding box center [245, 274] width 115 height 21
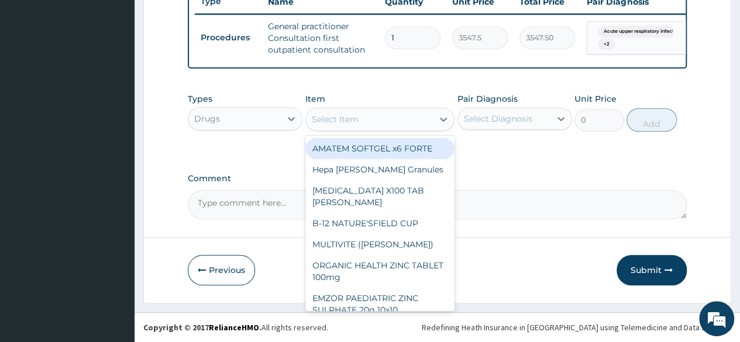
click at [349, 118] on div "Select Item" at bounding box center [335, 120] width 47 height 12
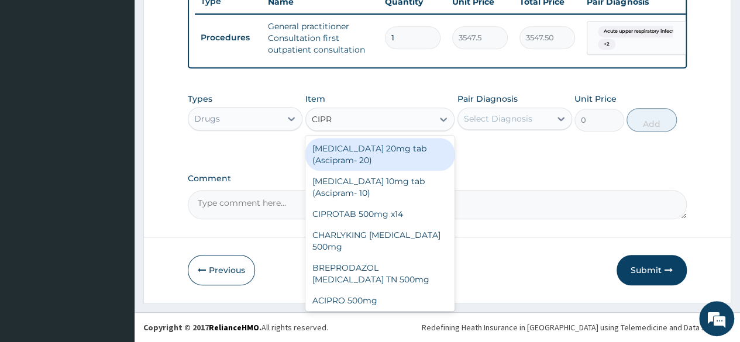
type input "CIPRO"
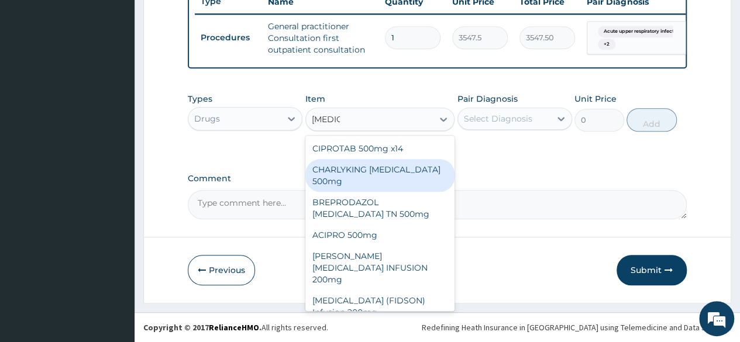
click at [349, 177] on div "CHARLYKING CIPROFLOXACIN 500mg" at bounding box center [380, 175] width 150 height 33
type input "177.375"
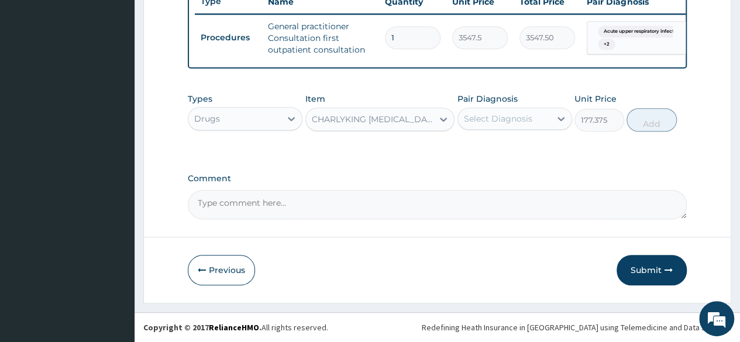
click at [500, 118] on div "Select Diagnosis" at bounding box center [498, 119] width 68 height 12
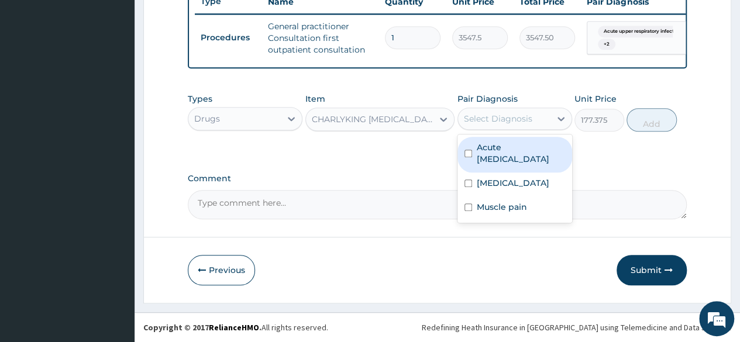
click at [495, 152] on label "Acute upper respiratory infection" at bounding box center [521, 153] width 88 height 23
checkbox input "true"
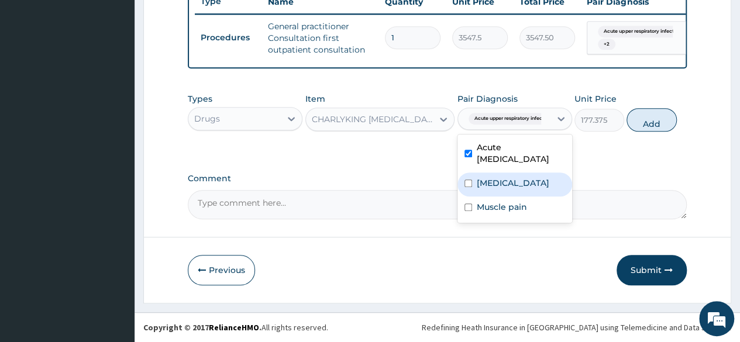
click at [504, 189] on label "Acute bronchitis" at bounding box center [513, 183] width 73 height 12
checkbox input "true"
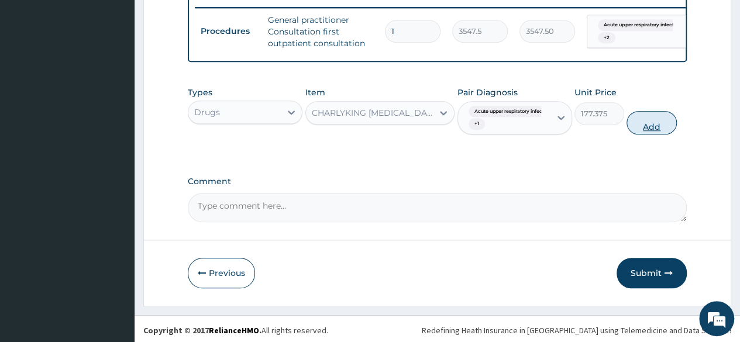
click at [651, 134] on button "Add" at bounding box center [652, 122] width 50 height 23
type input "0"
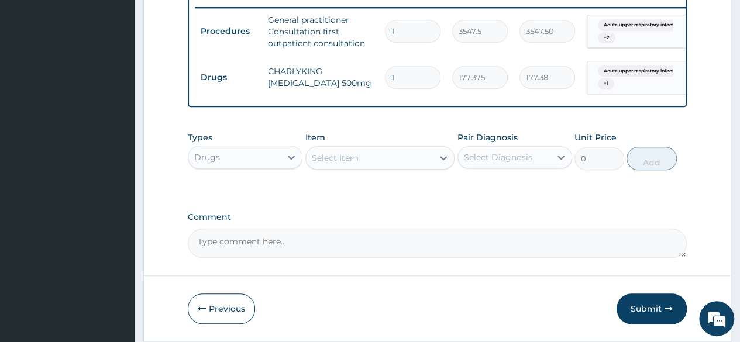
type input "10"
type input "1773.75"
type input "10"
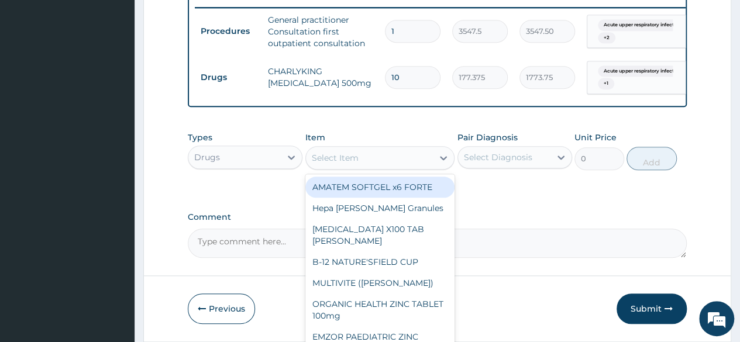
click at [332, 162] on div "Select Item" at bounding box center [335, 158] width 47 height 12
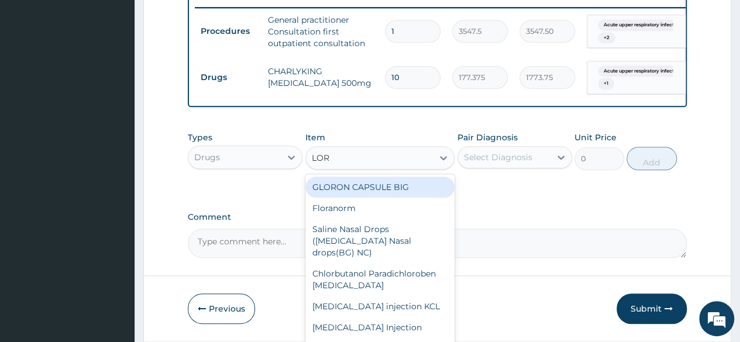
type input "LORA"
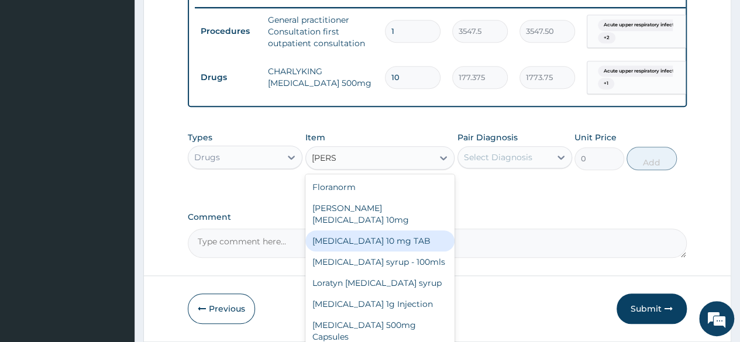
click at [350, 235] on div "LORATADINE 10 mg TAB" at bounding box center [380, 241] width 150 height 21
type input "59.125"
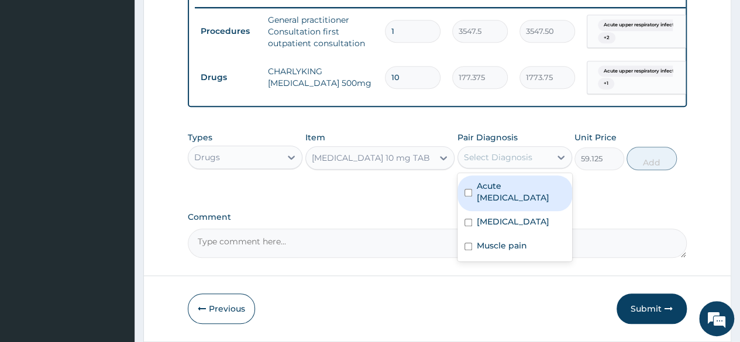
click at [493, 163] on div "Select Diagnosis" at bounding box center [498, 158] width 68 height 12
click at [503, 198] on label "Acute upper respiratory infection" at bounding box center [521, 191] width 88 height 23
checkbox input "true"
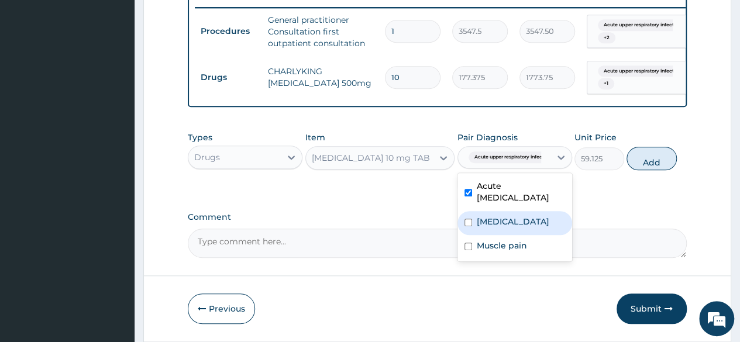
click at [500, 227] on label "Acute bronchitis" at bounding box center [513, 222] width 73 height 12
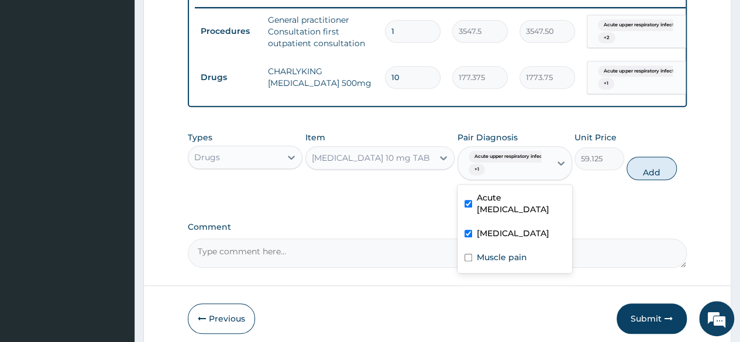
drag, startPoint x: 500, startPoint y: 241, endPoint x: 516, endPoint y: 235, distance: 17.4
click at [500, 239] on label "Acute bronchitis" at bounding box center [513, 234] width 73 height 12
checkbox input "false"
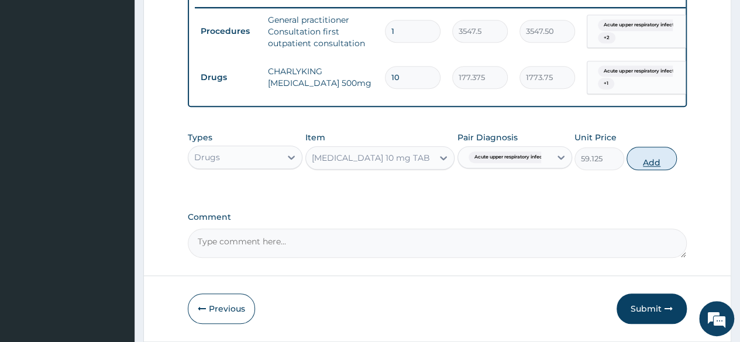
click at [650, 169] on button "Add" at bounding box center [652, 158] width 50 height 23
type input "0"
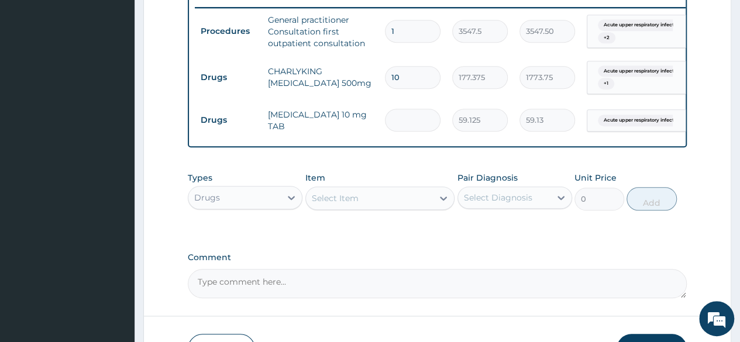
type input "0.00"
type input "7"
type input "413.88"
type input "7"
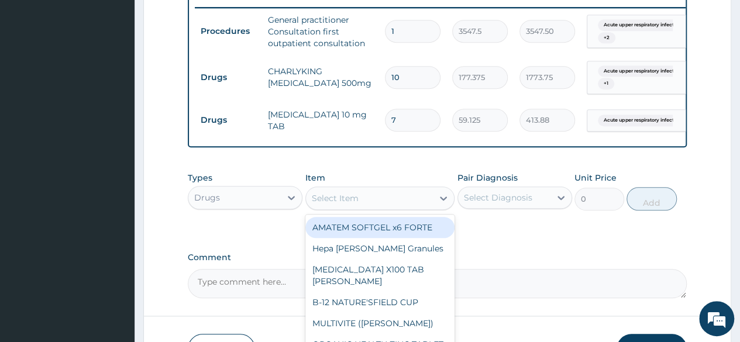
click at [355, 201] on div "Select Item" at bounding box center [335, 199] width 47 height 12
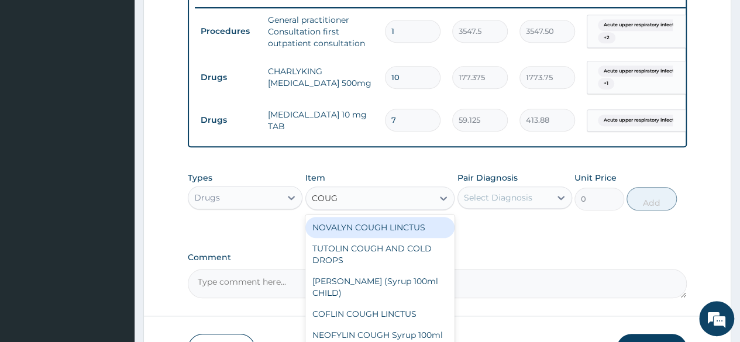
type input "COUGH"
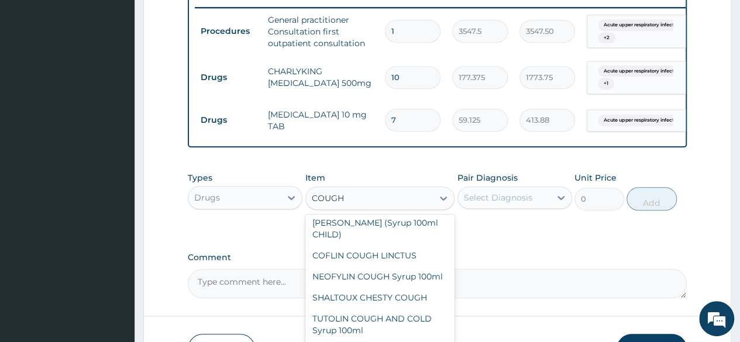
scroll to position [117, 0]
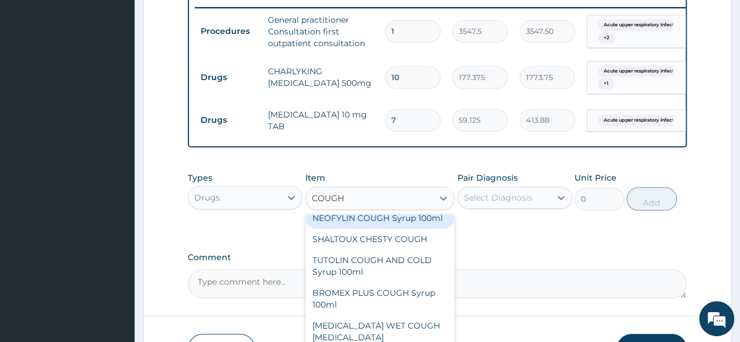
click at [357, 228] on div "NEOFYLIN COUGH Syrup 100ml" at bounding box center [380, 218] width 150 height 21
type input "1419"
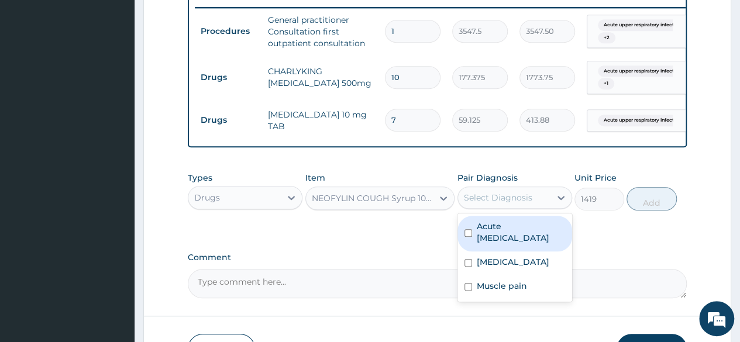
click at [519, 204] on div "Select Diagnosis" at bounding box center [498, 198] width 68 height 12
click at [465, 237] on input "checkbox" at bounding box center [469, 233] width 8 height 8
checkbox input "true"
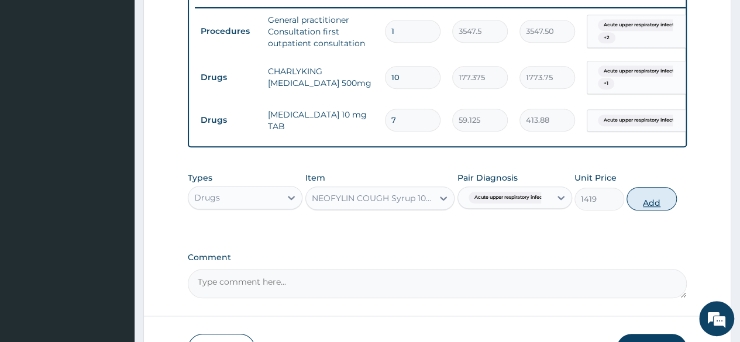
click at [650, 208] on button "Add" at bounding box center [652, 198] width 50 height 23
type input "0"
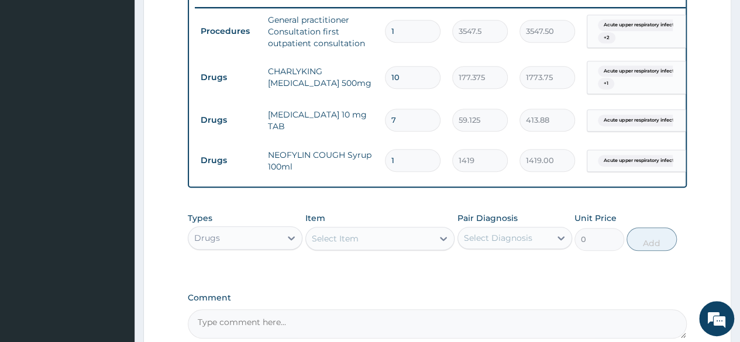
click at [342, 245] on div "Select Item" at bounding box center [335, 239] width 47 height 12
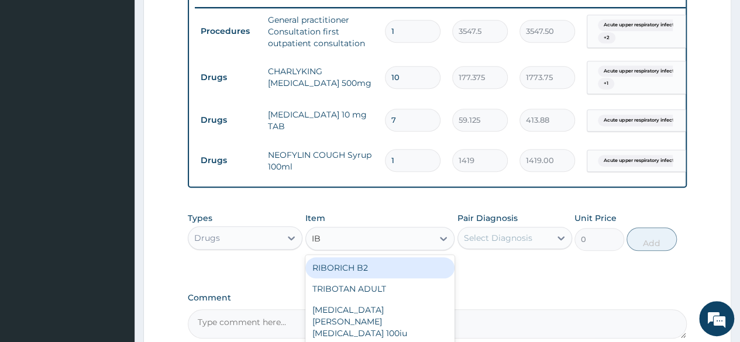
type input "IBU"
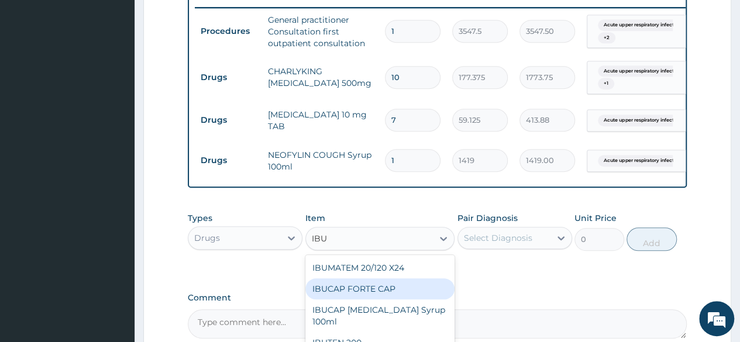
scroll to position [517, 0]
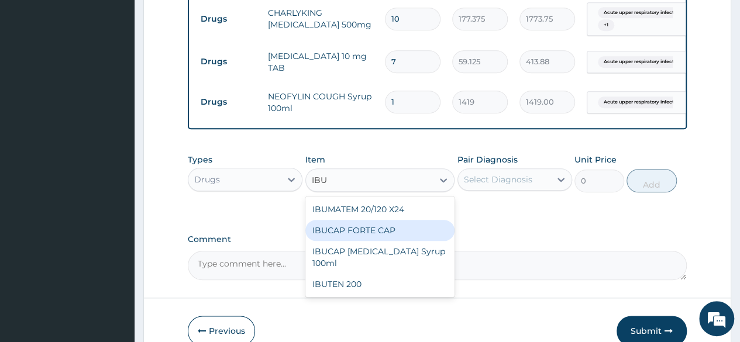
click at [359, 232] on div "IBUCAP FORTE CAP" at bounding box center [380, 230] width 150 height 21
type input "59.125"
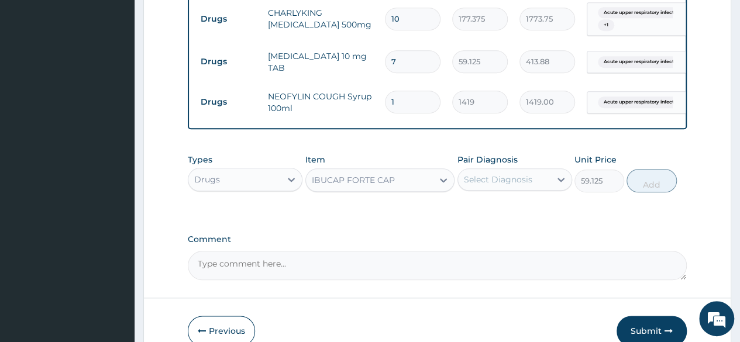
click at [501, 186] on div "Select Diagnosis" at bounding box center [498, 180] width 68 height 12
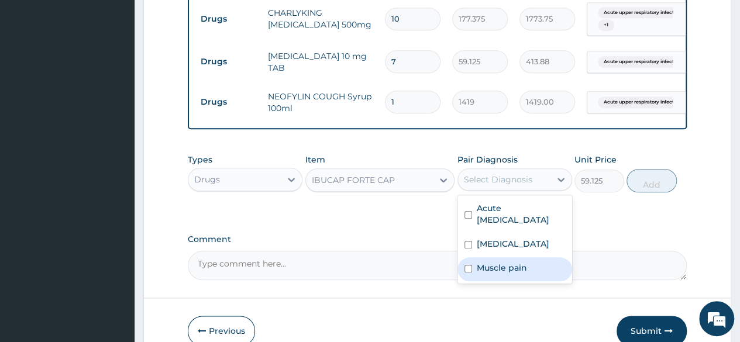
click at [489, 274] on label "Muscle pain" at bounding box center [502, 268] width 50 height 12
checkbox input "true"
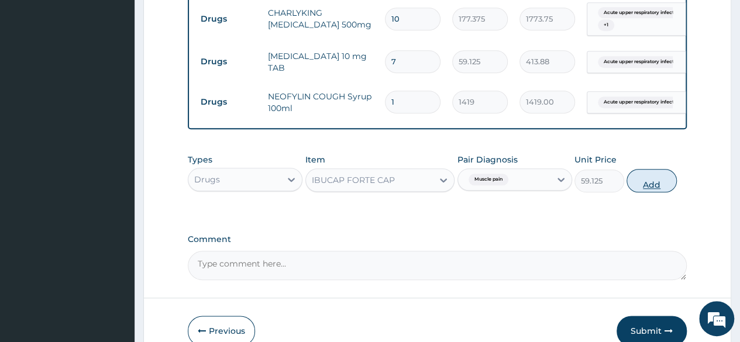
click at [644, 192] on button "Add" at bounding box center [652, 180] width 50 height 23
type input "0"
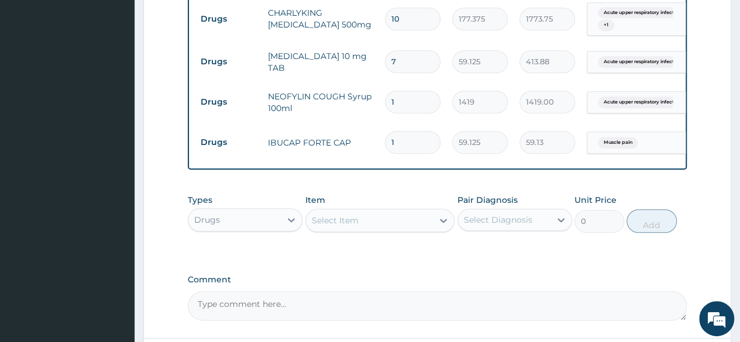
type input "0.00"
type input "3"
type input "177.38"
type input "30"
type input "1773.75"
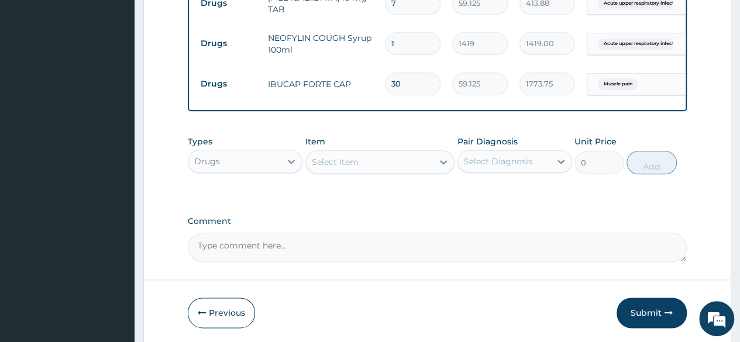
scroll to position [626, 0]
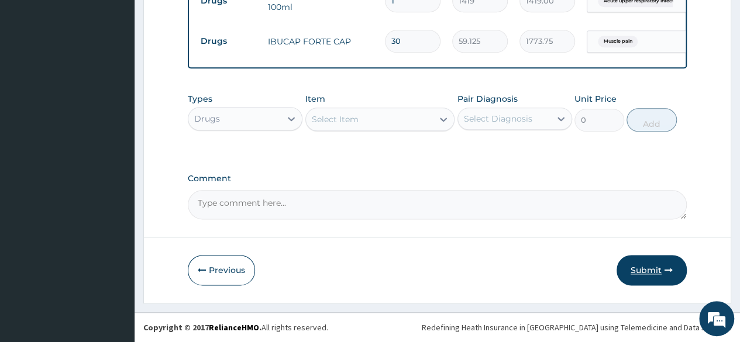
type input "30"
click at [648, 271] on button "Submit" at bounding box center [652, 270] width 70 height 30
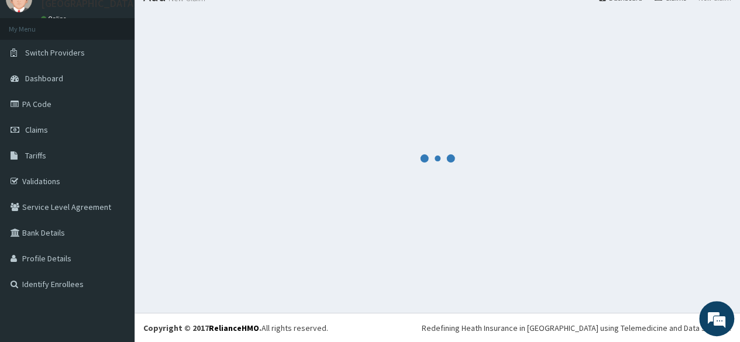
scroll to position [0, 0]
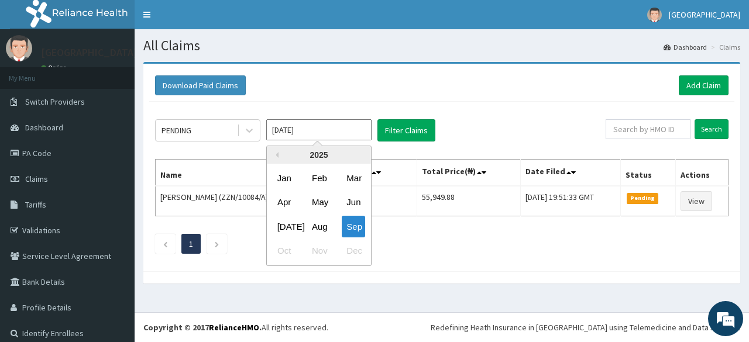
click at [321, 128] on input "[DATE]" at bounding box center [318, 129] width 105 height 21
click at [285, 225] on div "[DATE]" at bounding box center [284, 227] width 23 height 22
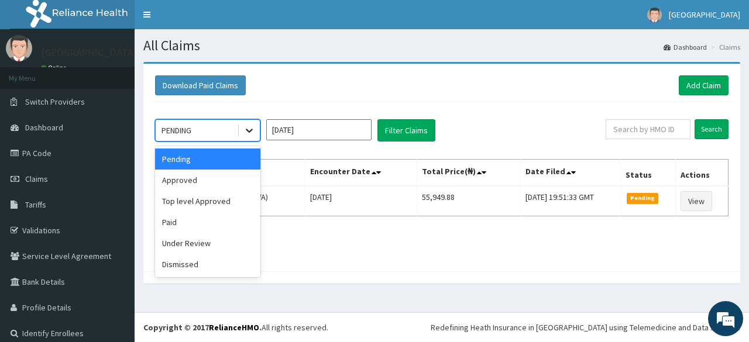
click at [249, 132] on icon at bounding box center [249, 131] width 7 height 4
click at [198, 227] on div "Paid" at bounding box center [207, 222] width 105 height 21
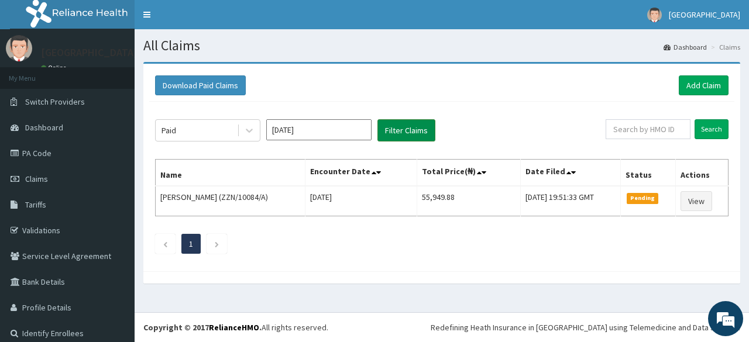
click at [410, 133] on button "Filter Claims" at bounding box center [406, 130] width 58 height 22
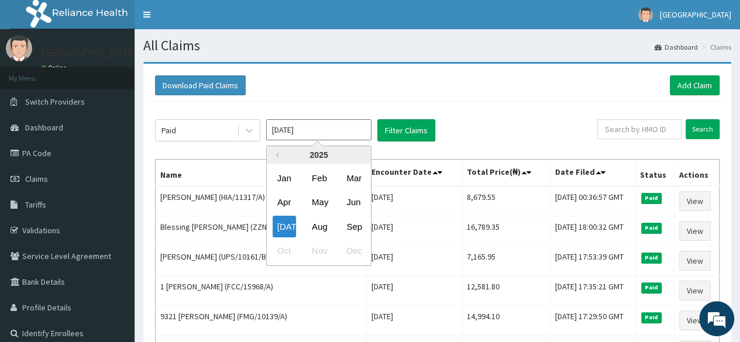
click at [325, 127] on input "[DATE]" at bounding box center [318, 129] width 105 height 21
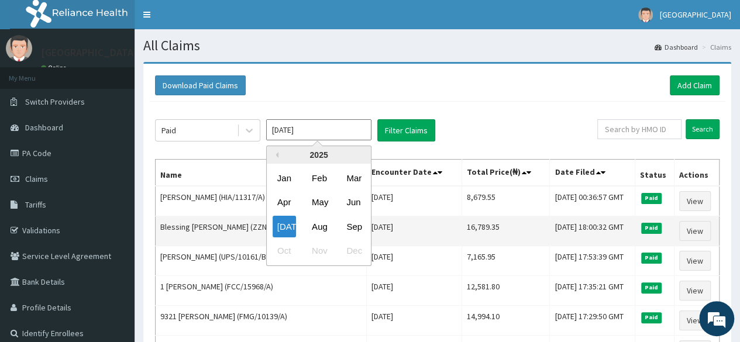
click at [356, 225] on div "Sep" at bounding box center [353, 227] width 23 height 22
type input "[DATE]"
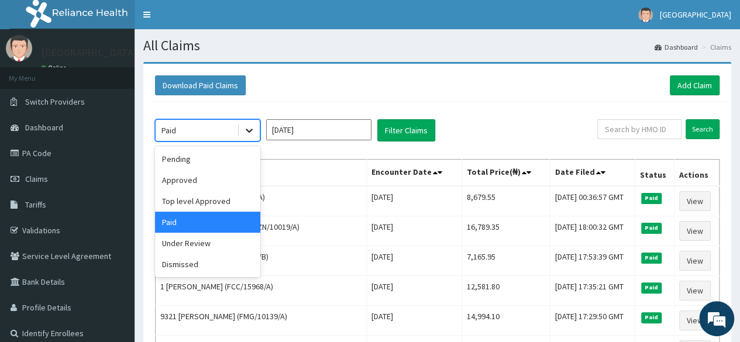
click at [252, 128] on icon at bounding box center [249, 131] width 12 height 12
click at [219, 177] on div "Approved" at bounding box center [207, 180] width 105 height 21
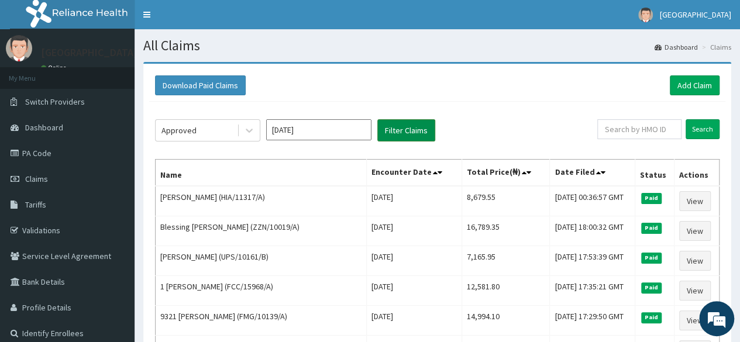
click at [413, 131] on button "Filter Claims" at bounding box center [406, 130] width 58 height 22
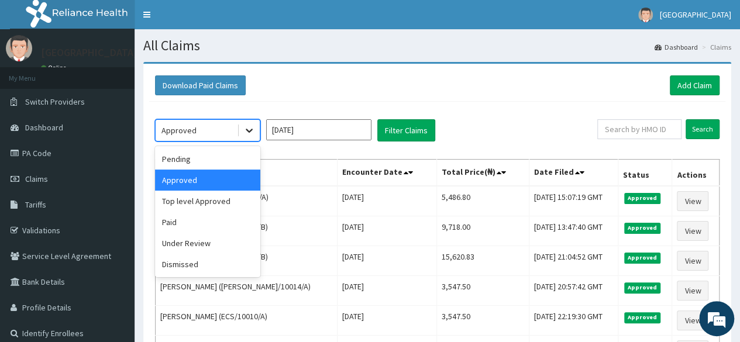
click at [247, 129] on icon at bounding box center [249, 131] width 7 height 4
click at [214, 245] on div "Under Review" at bounding box center [207, 243] width 105 height 21
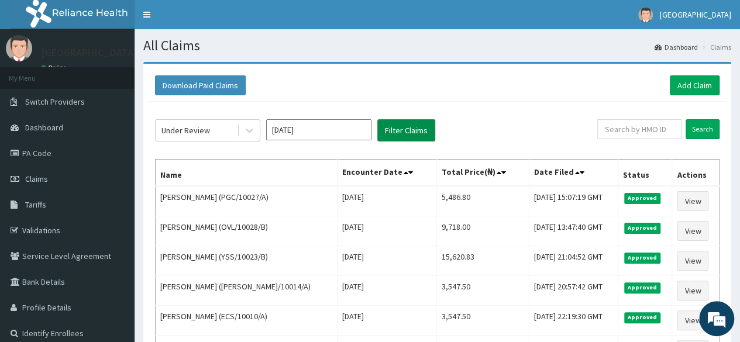
click at [410, 124] on button "Filter Claims" at bounding box center [406, 130] width 58 height 22
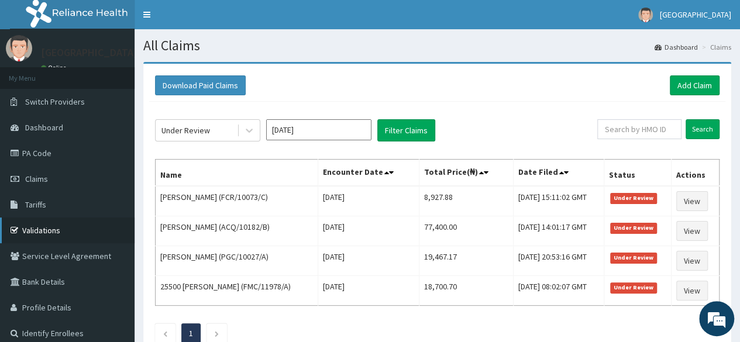
click at [43, 231] on link "Validations" at bounding box center [67, 231] width 135 height 26
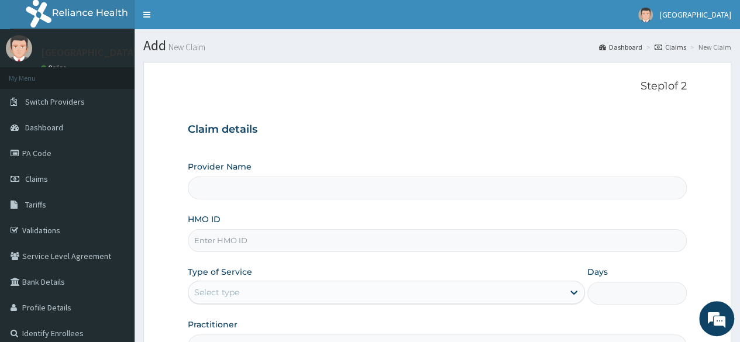
click at [252, 241] on input "HMO ID" at bounding box center [437, 240] width 499 height 23
click at [243, 244] on input "HMO ID" at bounding box center [437, 240] width 499 height 23
click at [150, 215] on form "Step 1 of 2 Claim details Provider Name HMO ID Type of Service Select type Days…" at bounding box center [437, 252] width 588 height 380
click at [33, 228] on link "Validations" at bounding box center [67, 231] width 135 height 26
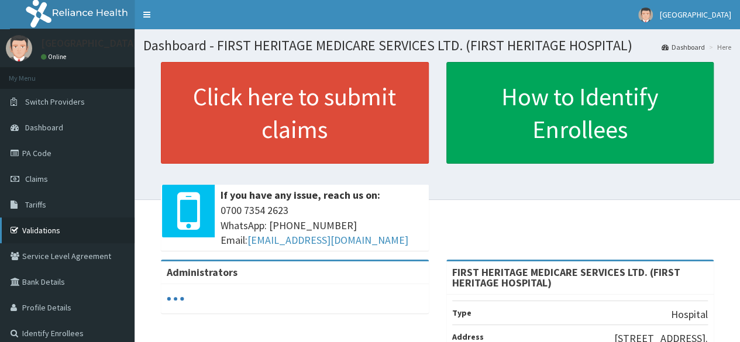
click at [40, 229] on link "Validations" at bounding box center [67, 231] width 135 height 26
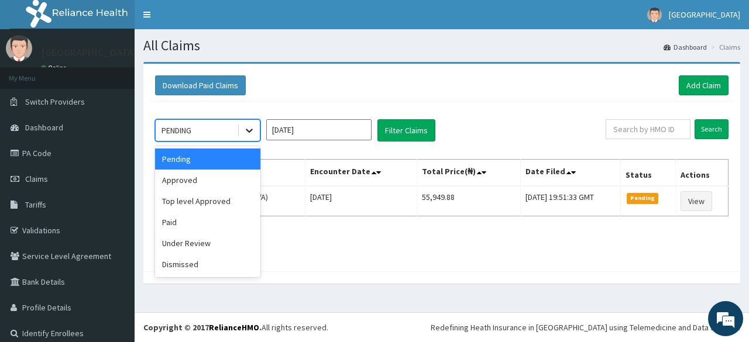
click at [253, 132] on icon at bounding box center [249, 131] width 12 height 12
click at [212, 181] on div "Approved" at bounding box center [207, 180] width 105 height 21
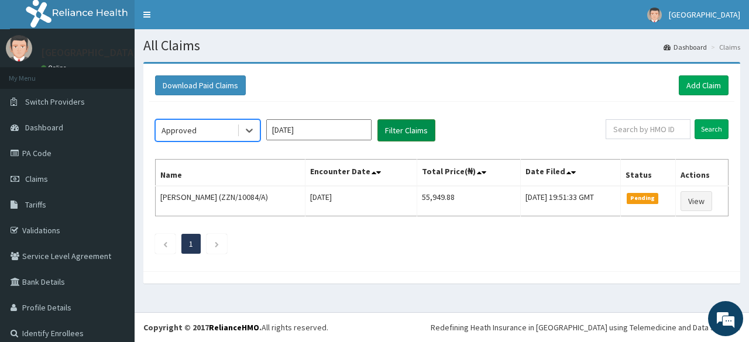
click at [405, 131] on button "Filter Claims" at bounding box center [406, 130] width 58 height 22
